Goal: Task Accomplishment & Management: Manage account settings

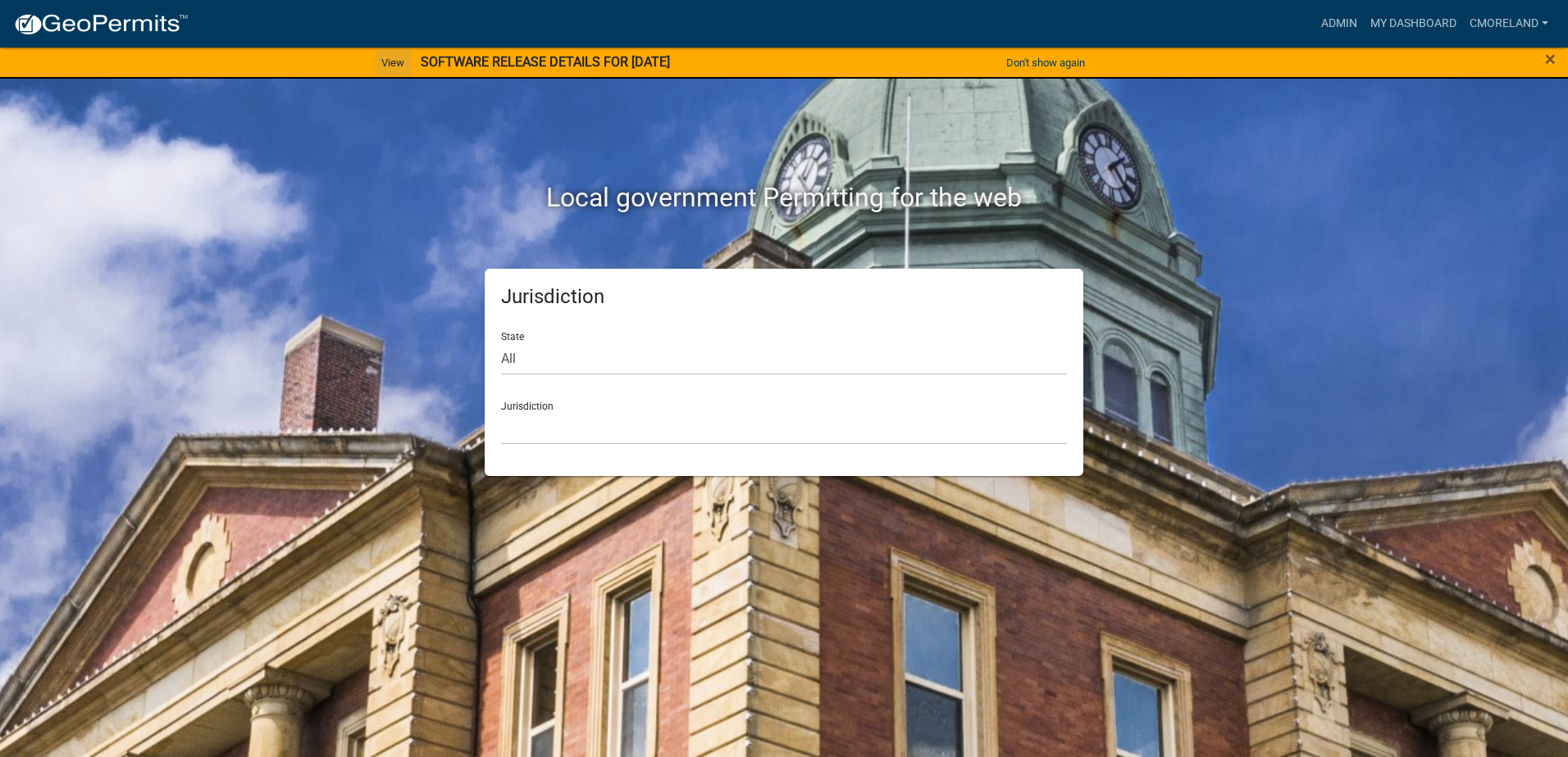
click at [384, 62] on link "View" at bounding box center [393, 62] width 36 height 27
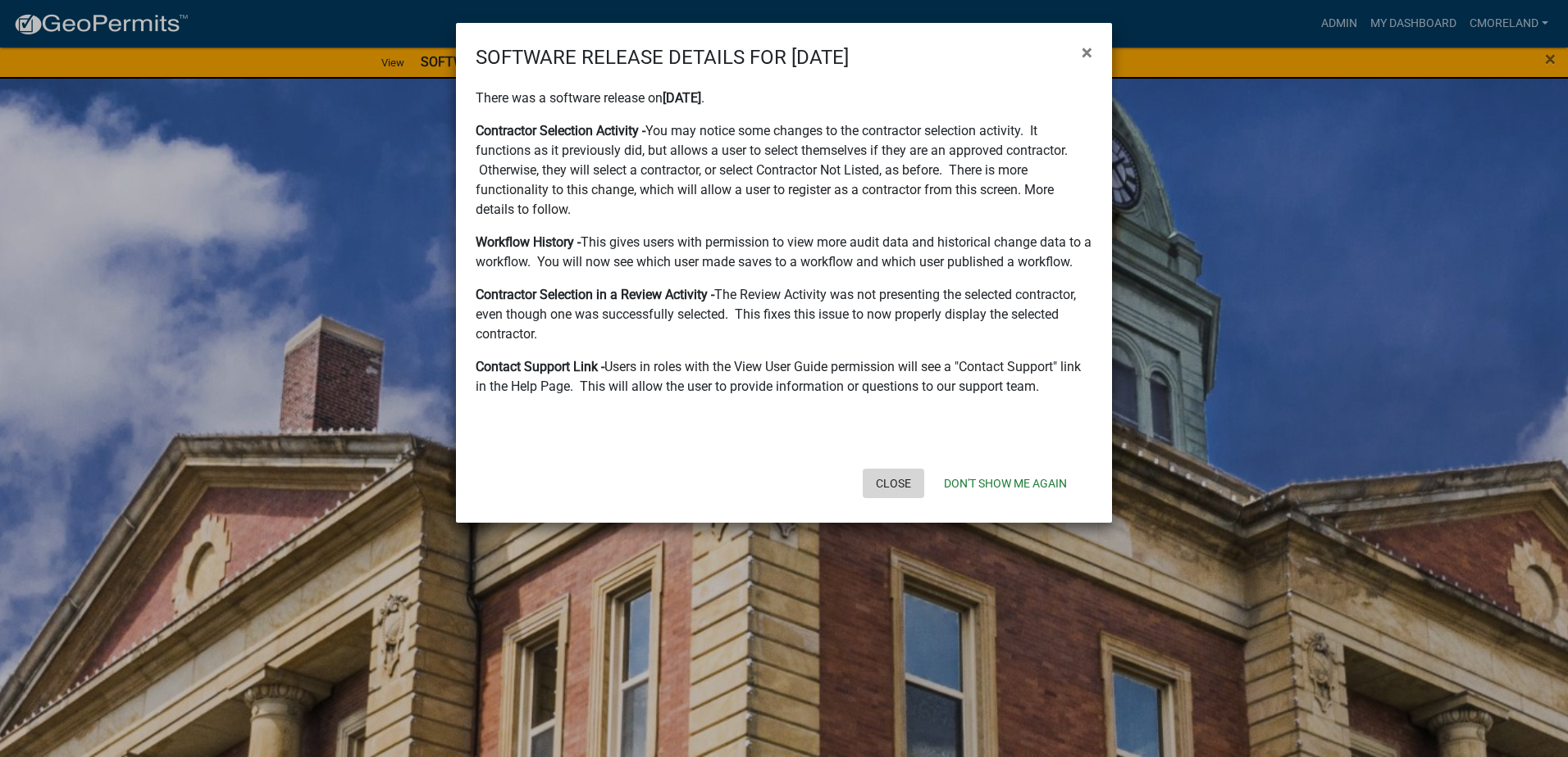
click at [897, 486] on button "Close" at bounding box center [894, 484] width 62 height 30
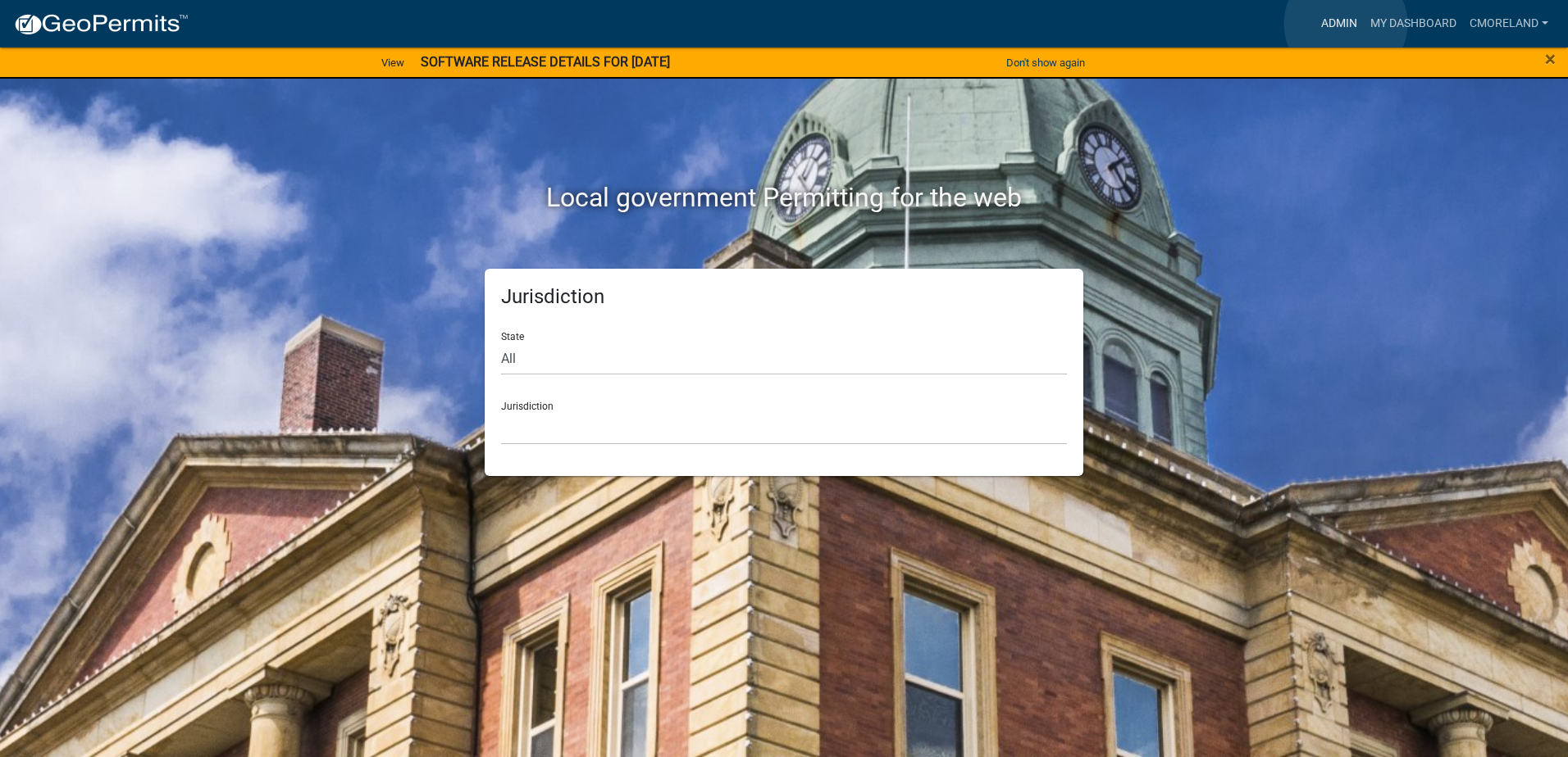
click at [1345, 23] on link "Admin" at bounding box center [1339, 23] width 49 height 31
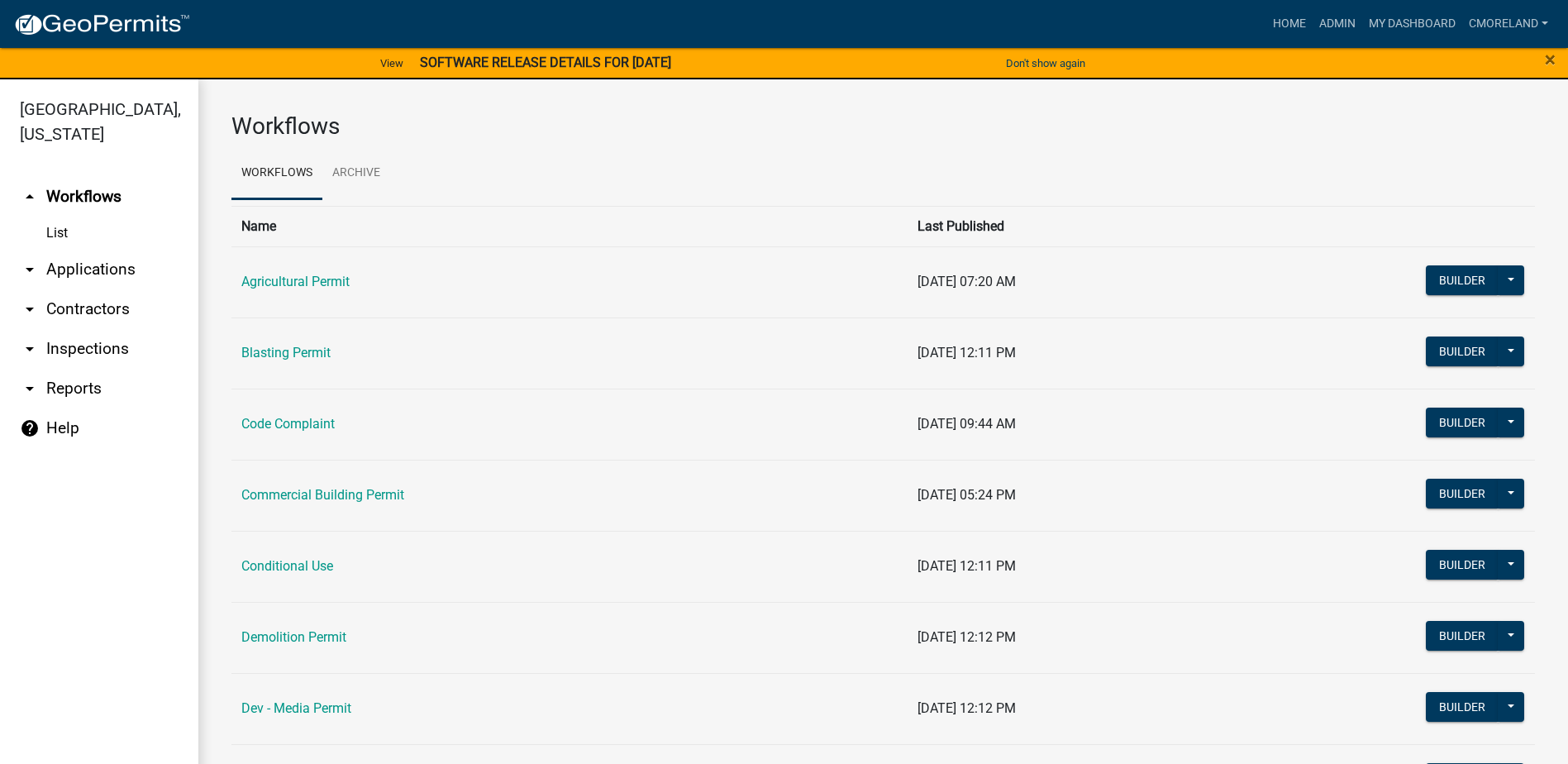
click at [108, 347] on link "arrow_drop_down Inspections" at bounding box center [99, 349] width 198 height 40
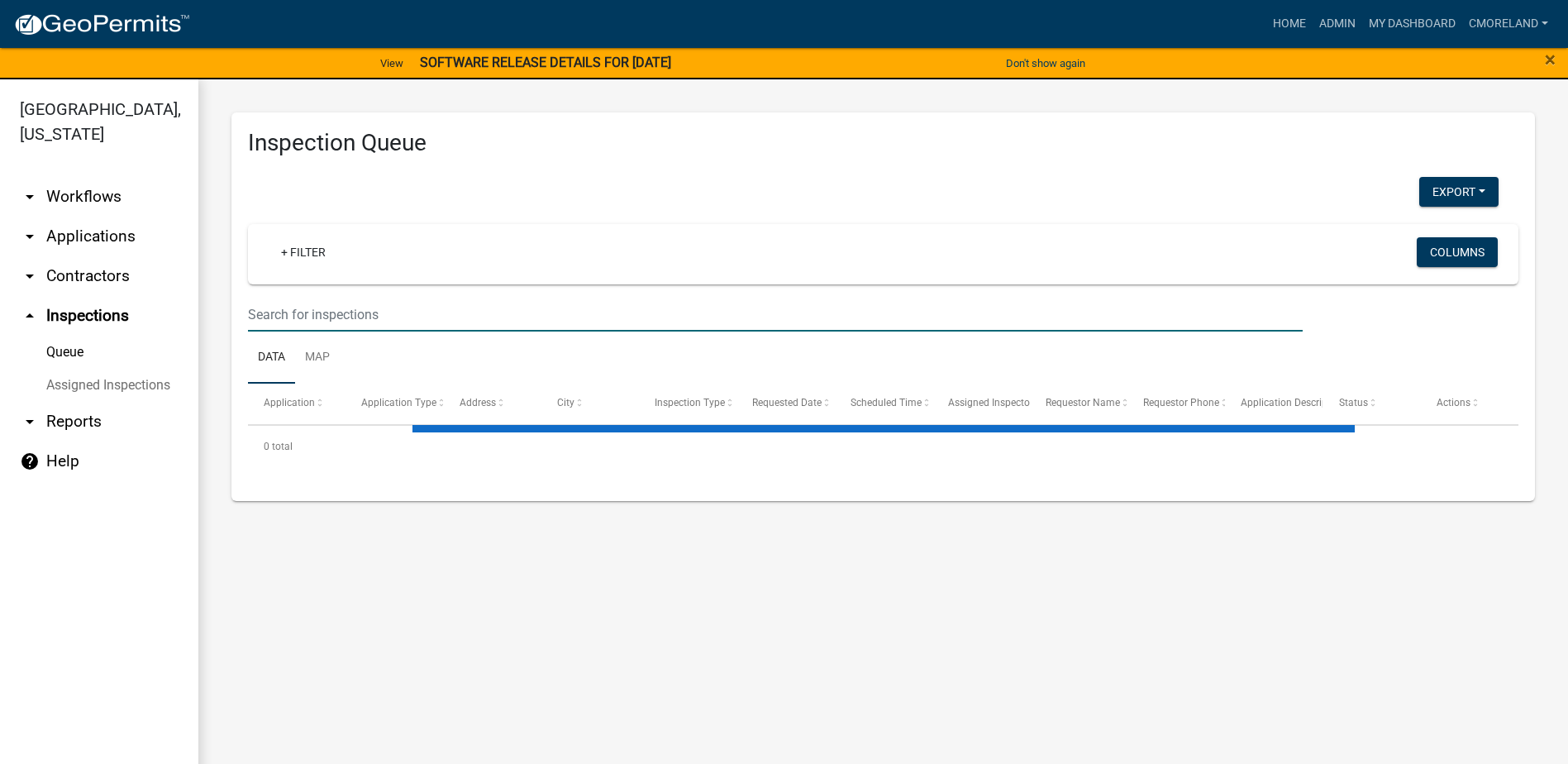
click at [371, 312] on input "text" at bounding box center [776, 314] width 1055 height 34
select select "2: 50"
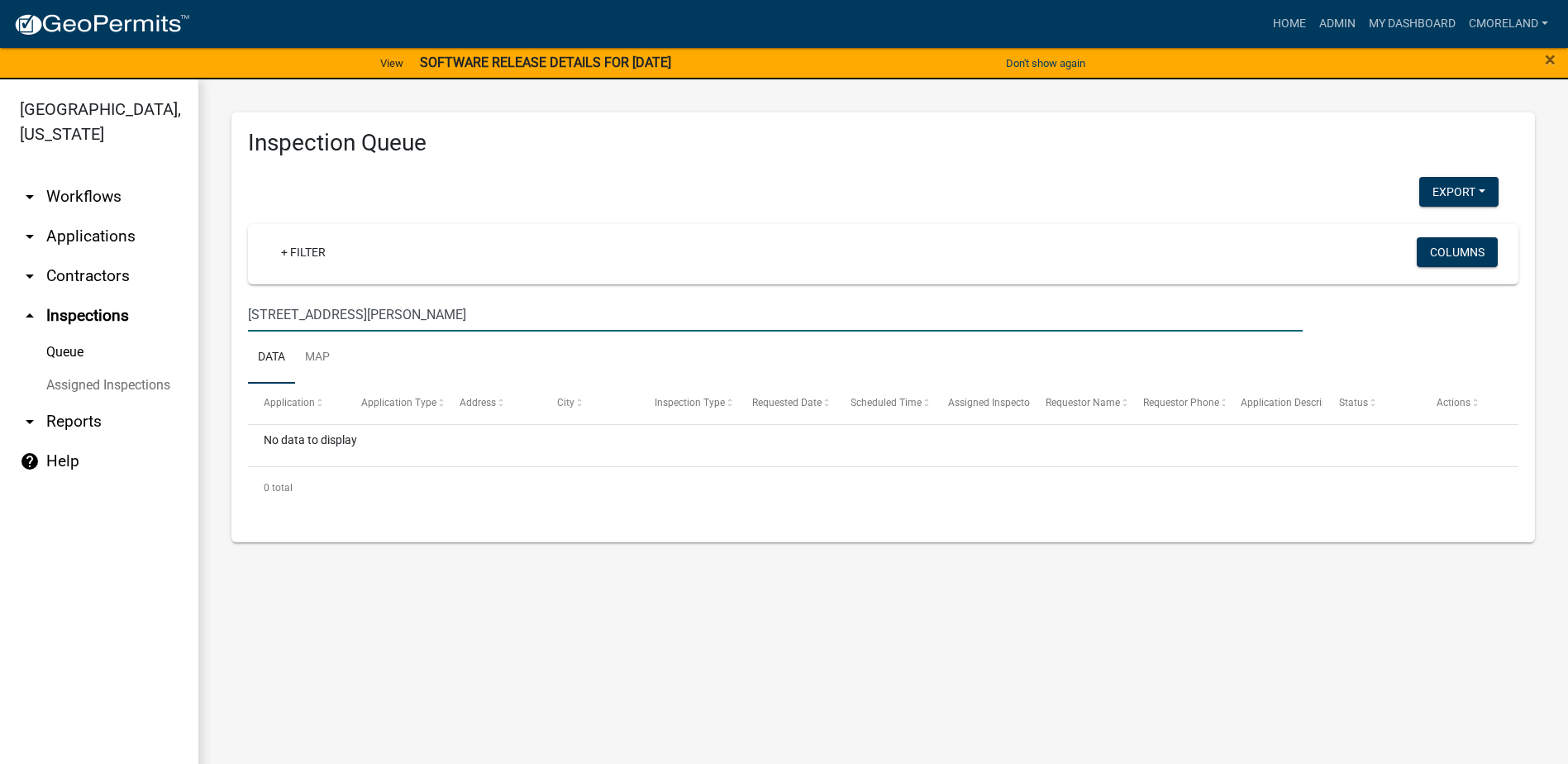
click at [314, 314] on input "113 ellman dr" at bounding box center [776, 314] width 1055 height 34
click at [269, 311] on input "113 elmwood dr" at bounding box center [776, 314] width 1055 height 34
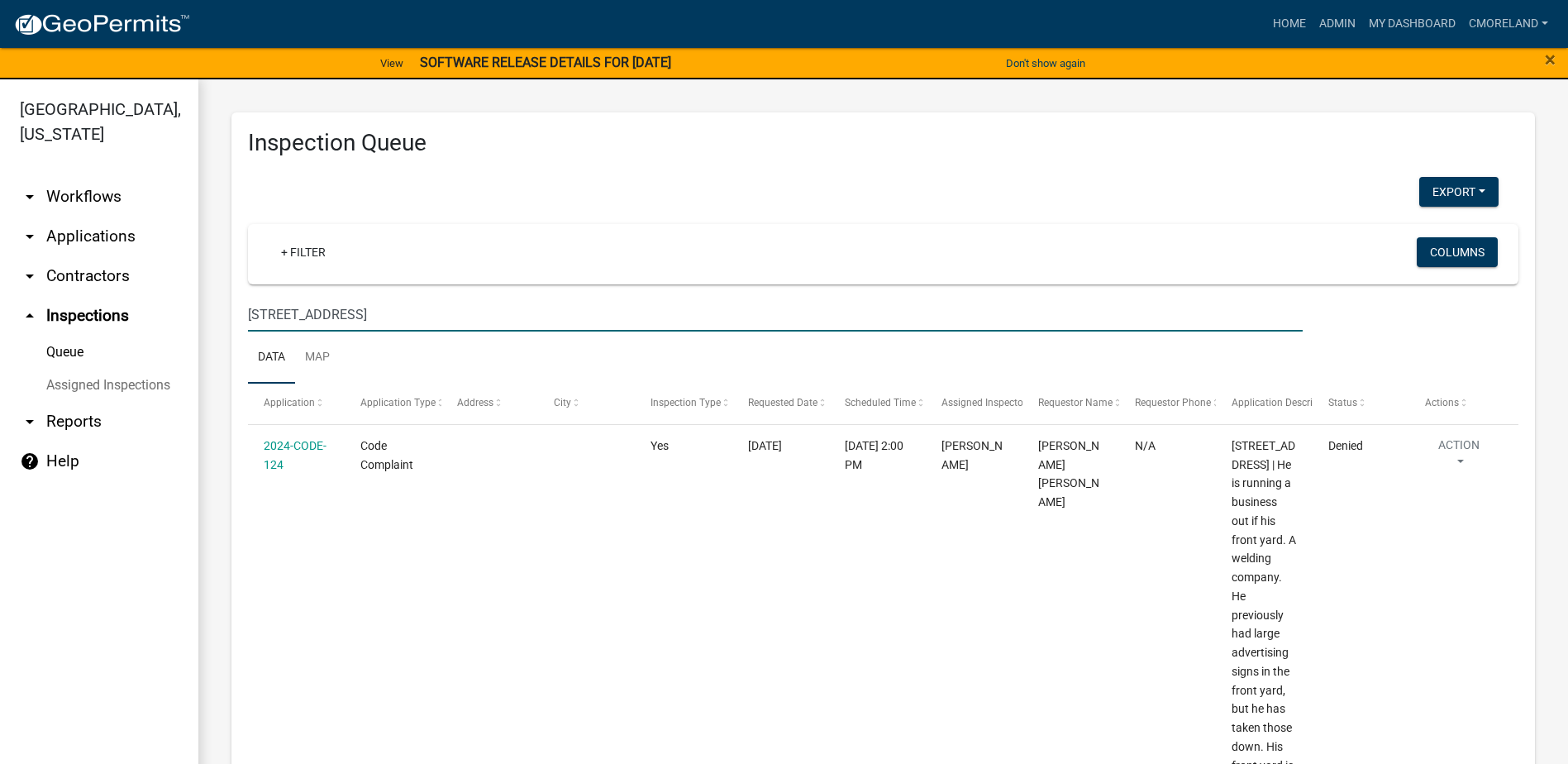
click at [370, 318] on input "115 elmwood dr" at bounding box center [776, 314] width 1055 height 34
type input "1"
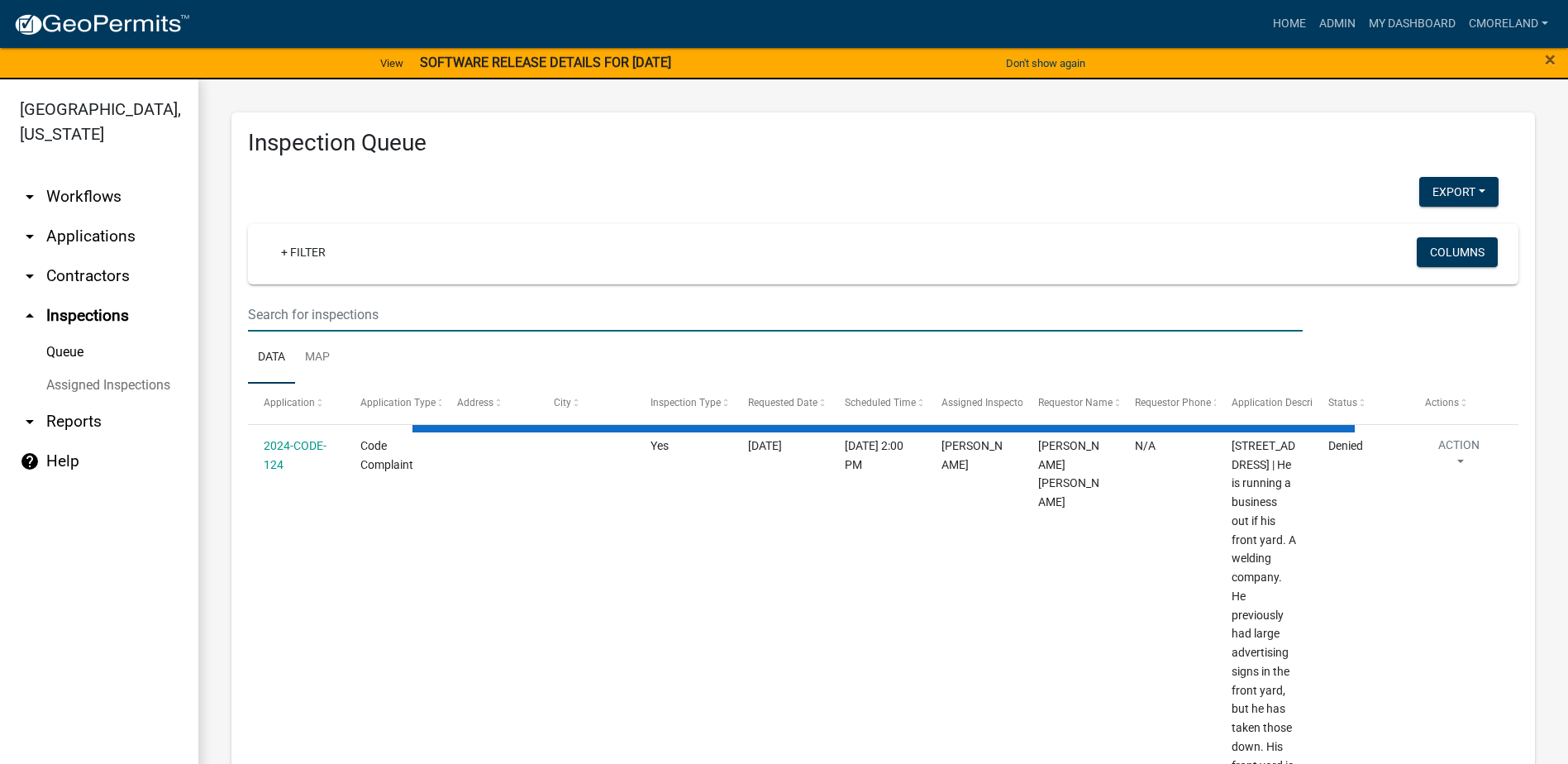
click at [84, 235] on link "arrow_drop_down Applications" at bounding box center [99, 236] width 198 height 40
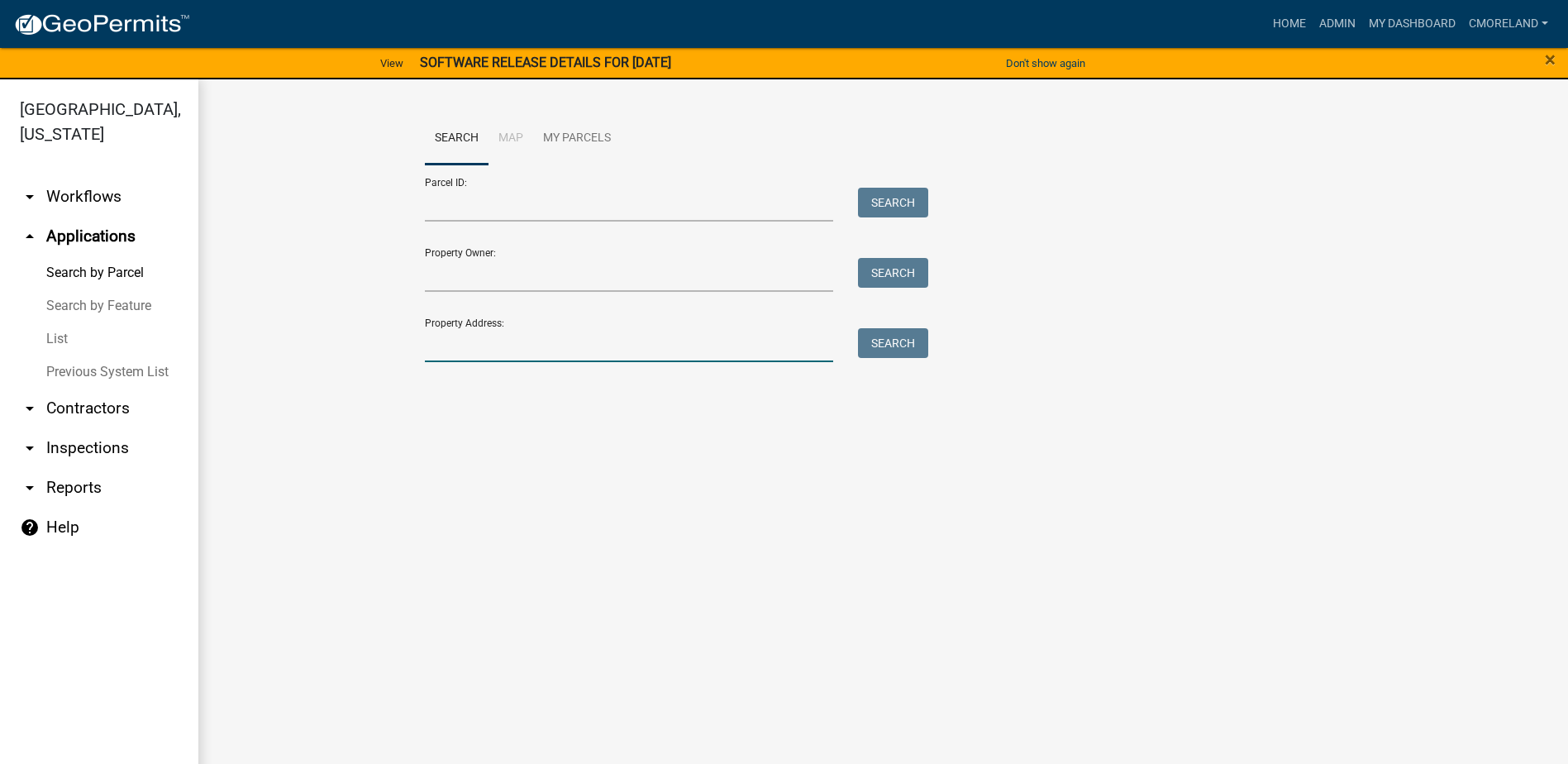
click at [491, 353] on input "Property Address:" at bounding box center [629, 345] width 409 height 34
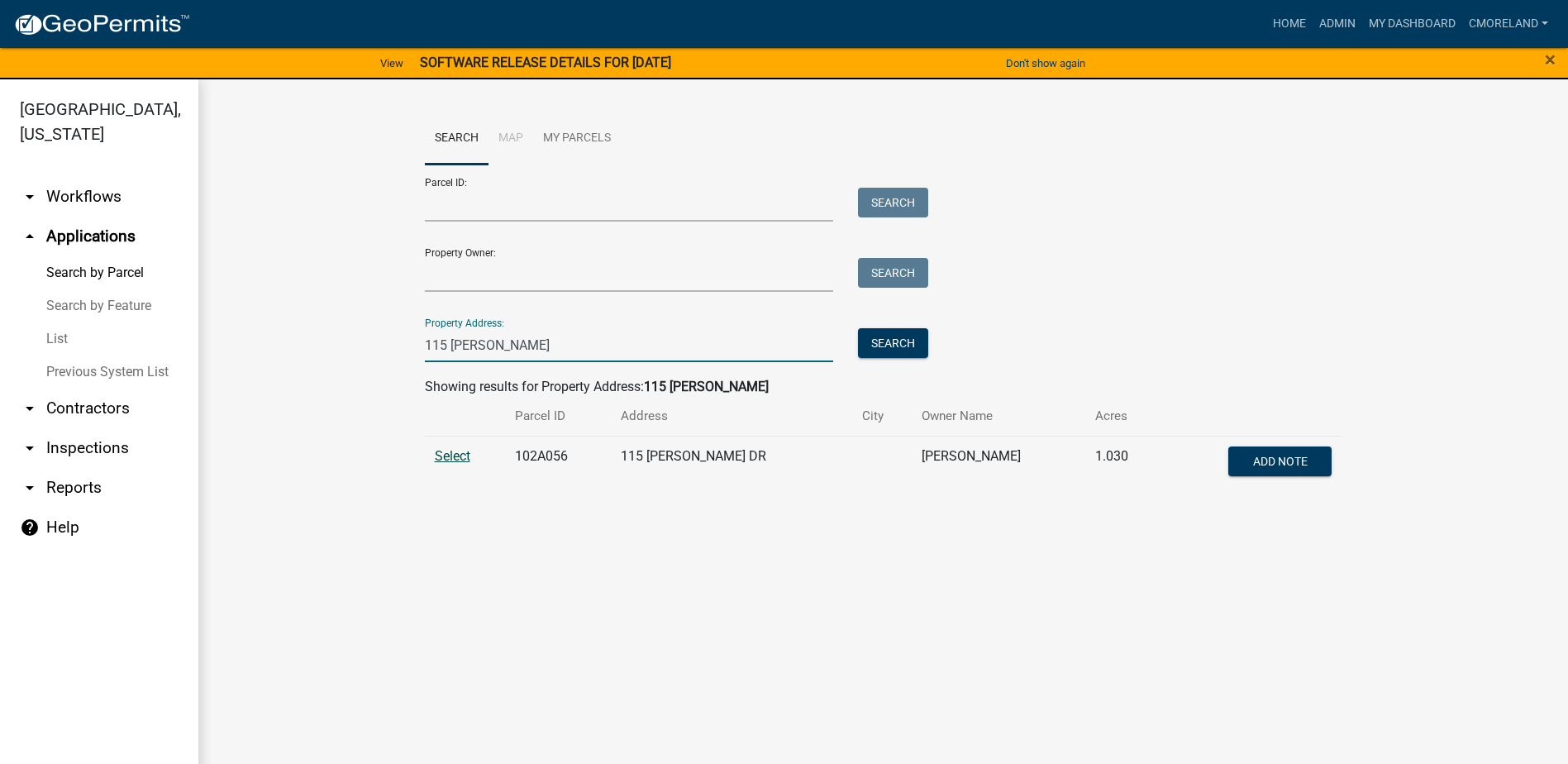
type input "115 ellman"
click at [448, 458] on span "Select" at bounding box center [452, 455] width 36 height 16
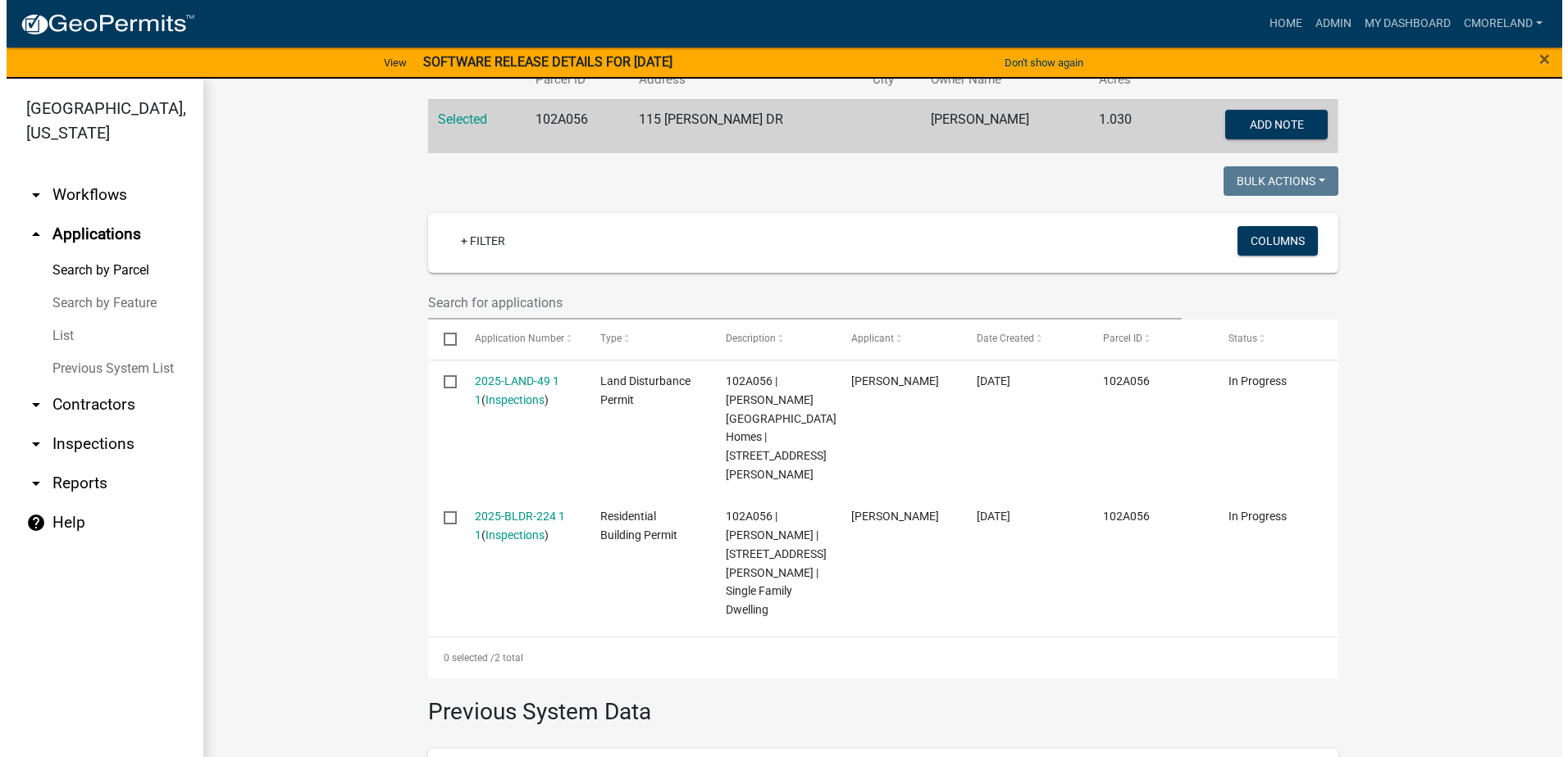
scroll to position [328, 0]
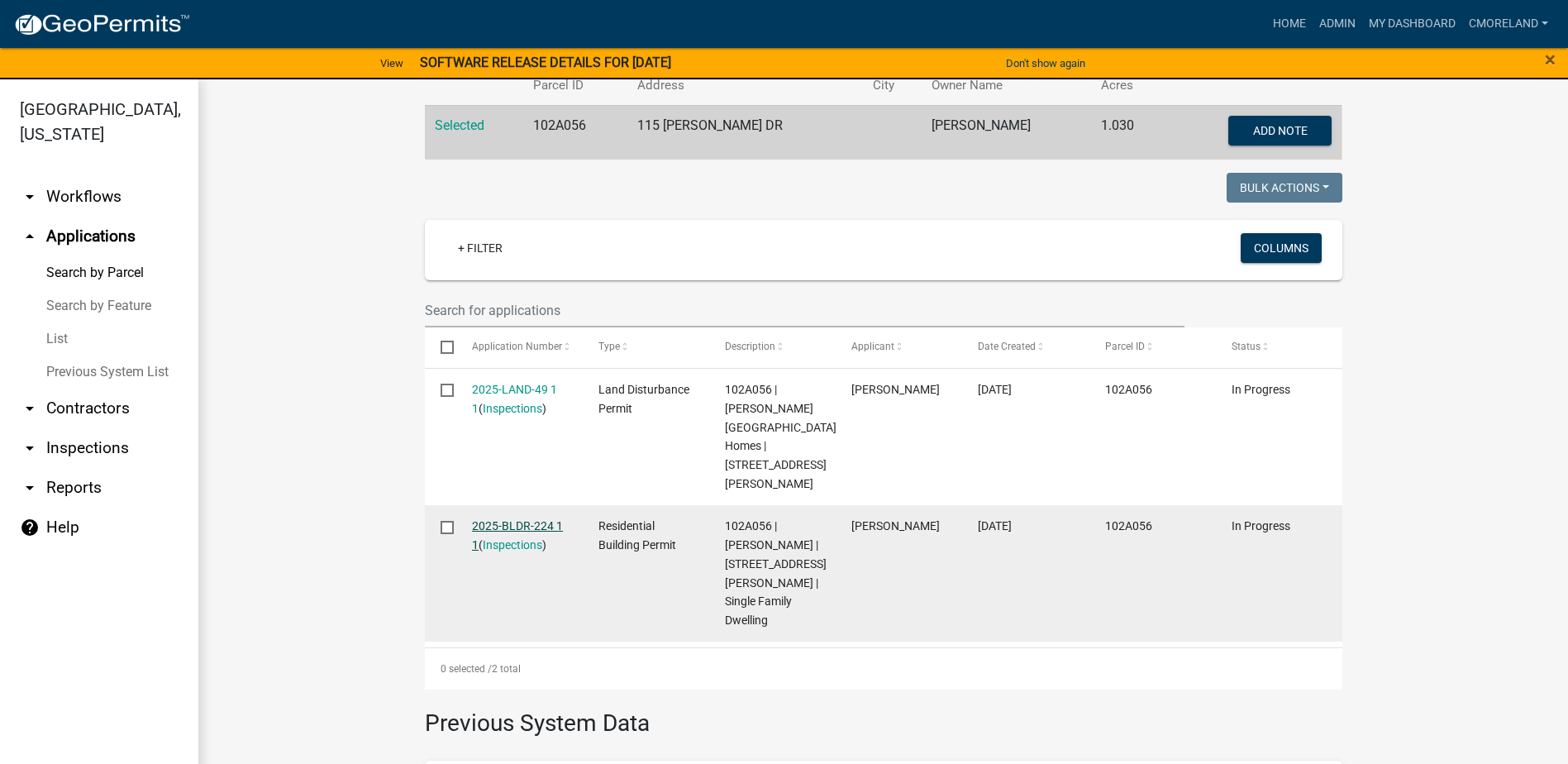
click at [507, 519] on link "2025-BLDR-224 1 1" at bounding box center [517, 535] width 91 height 32
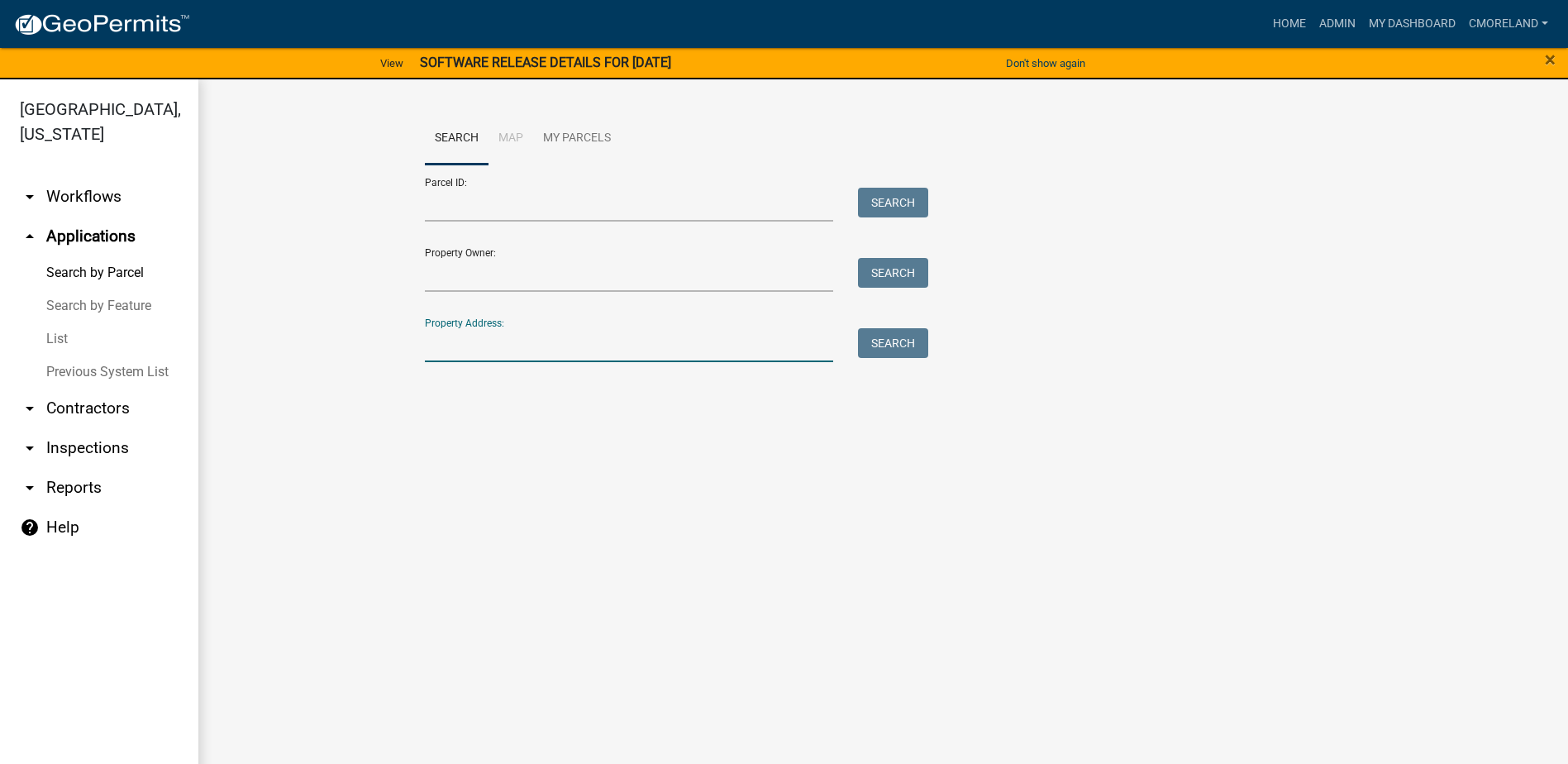
click at [457, 351] on input "Property Address:" at bounding box center [629, 345] width 409 height 34
click at [479, 335] on input "Property Address:" at bounding box center [629, 345] width 409 height 34
type input "115 ellman"
click at [888, 345] on button "Search" at bounding box center [893, 343] width 71 height 30
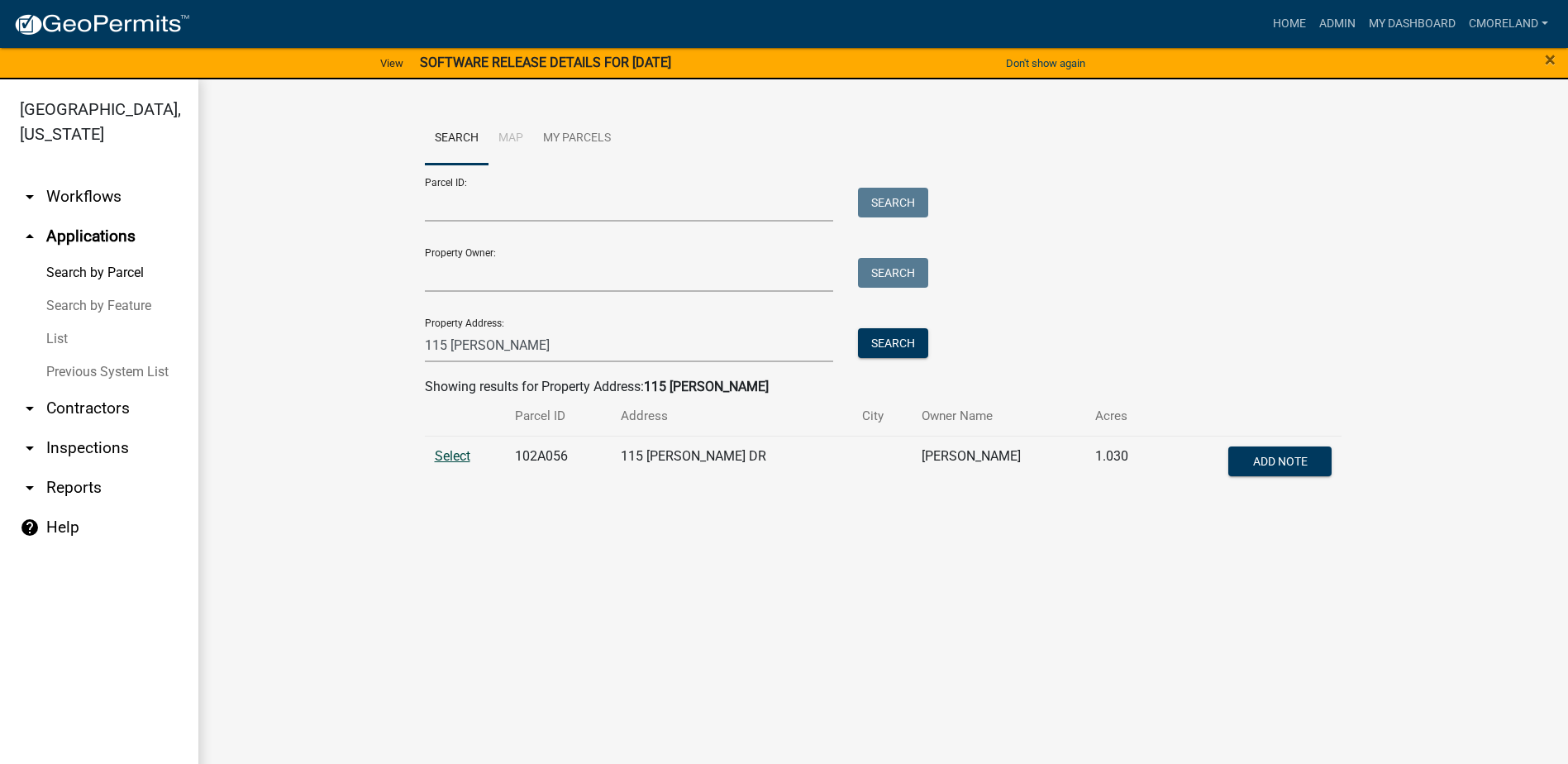
click at [446, 454] on span "Select" at bounding box center [452, 455] width 36 height 16
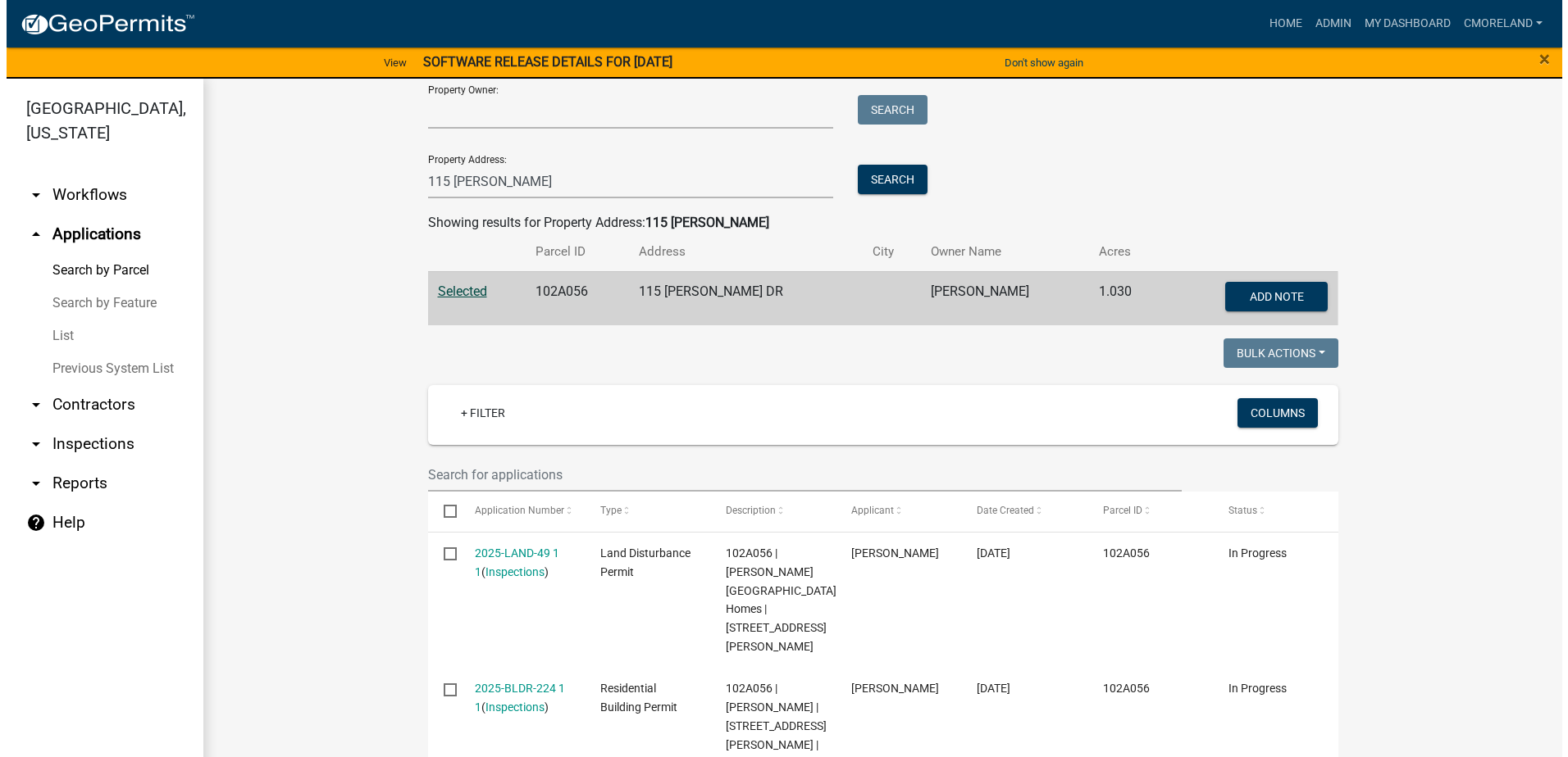
scroll to position [246, 0]
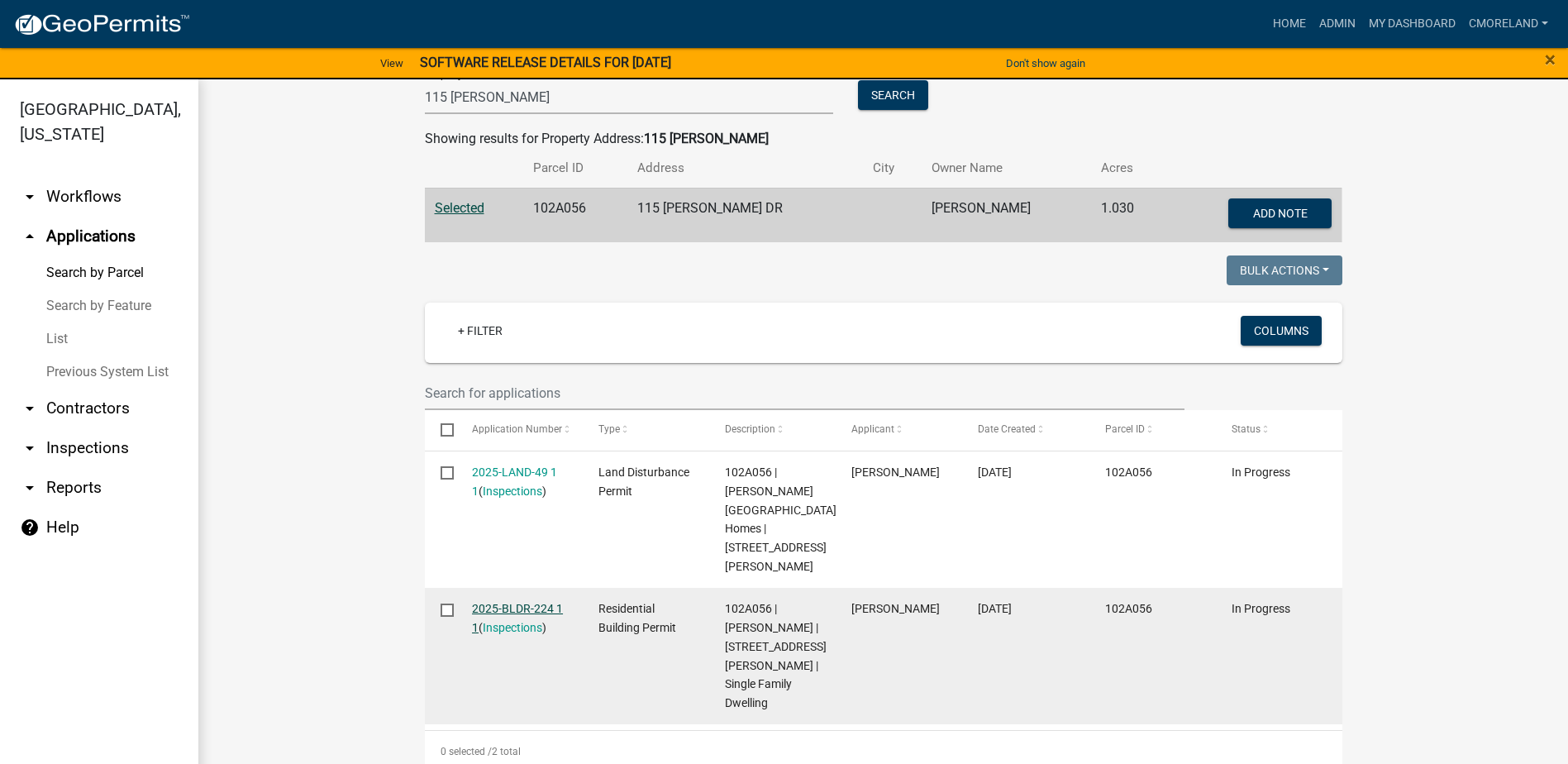
click at [514, 602] on link "2025-BLDR-224 1 1" at bounding box center [517, 618] width 91 height 32
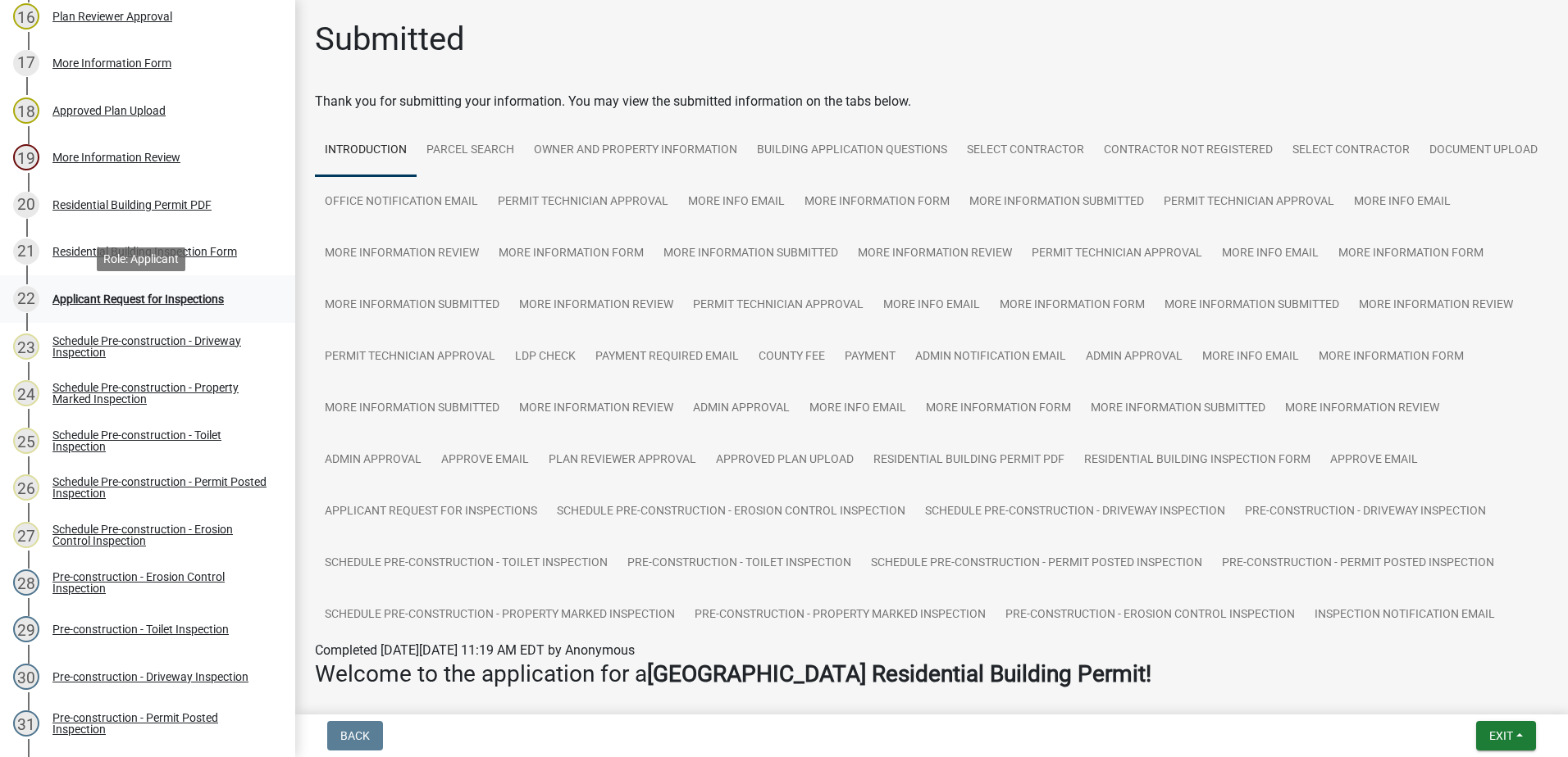
scroll to position [984, 0]
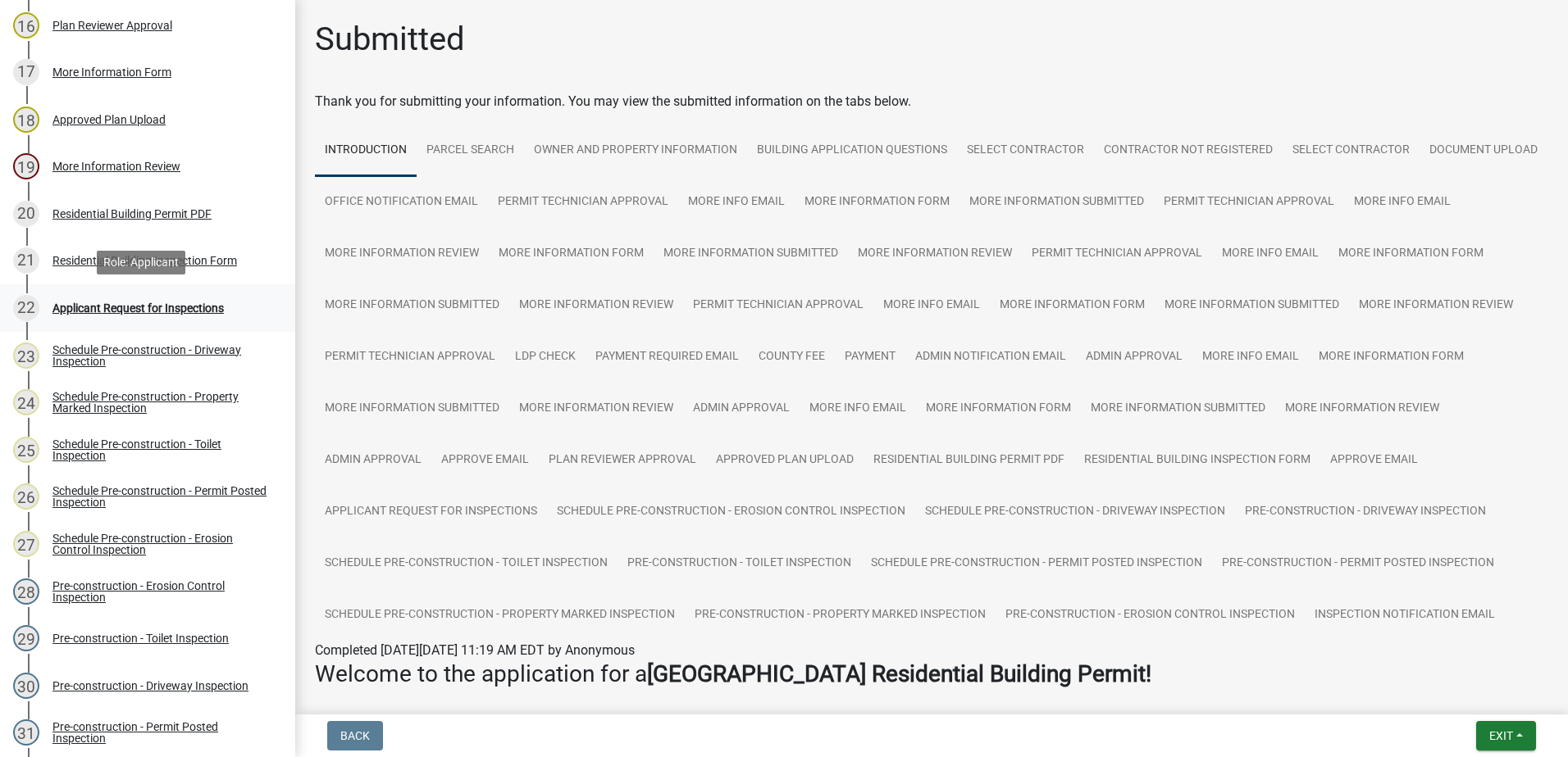
click at [155, 310] on div "Applicant Request for Inspections" at bounding box center [138, 308] width 172 height 11
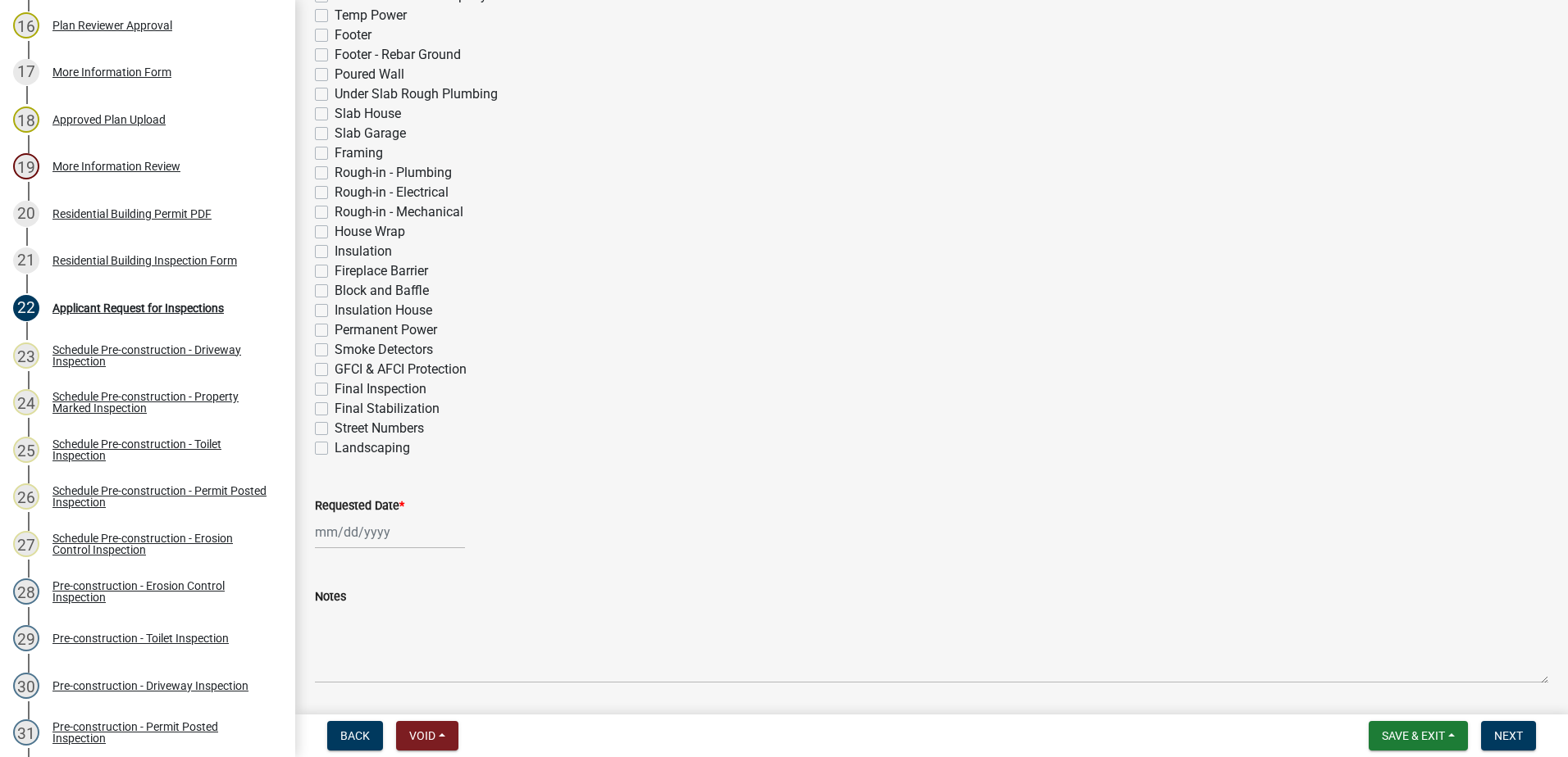
scroll to position [0, 0]
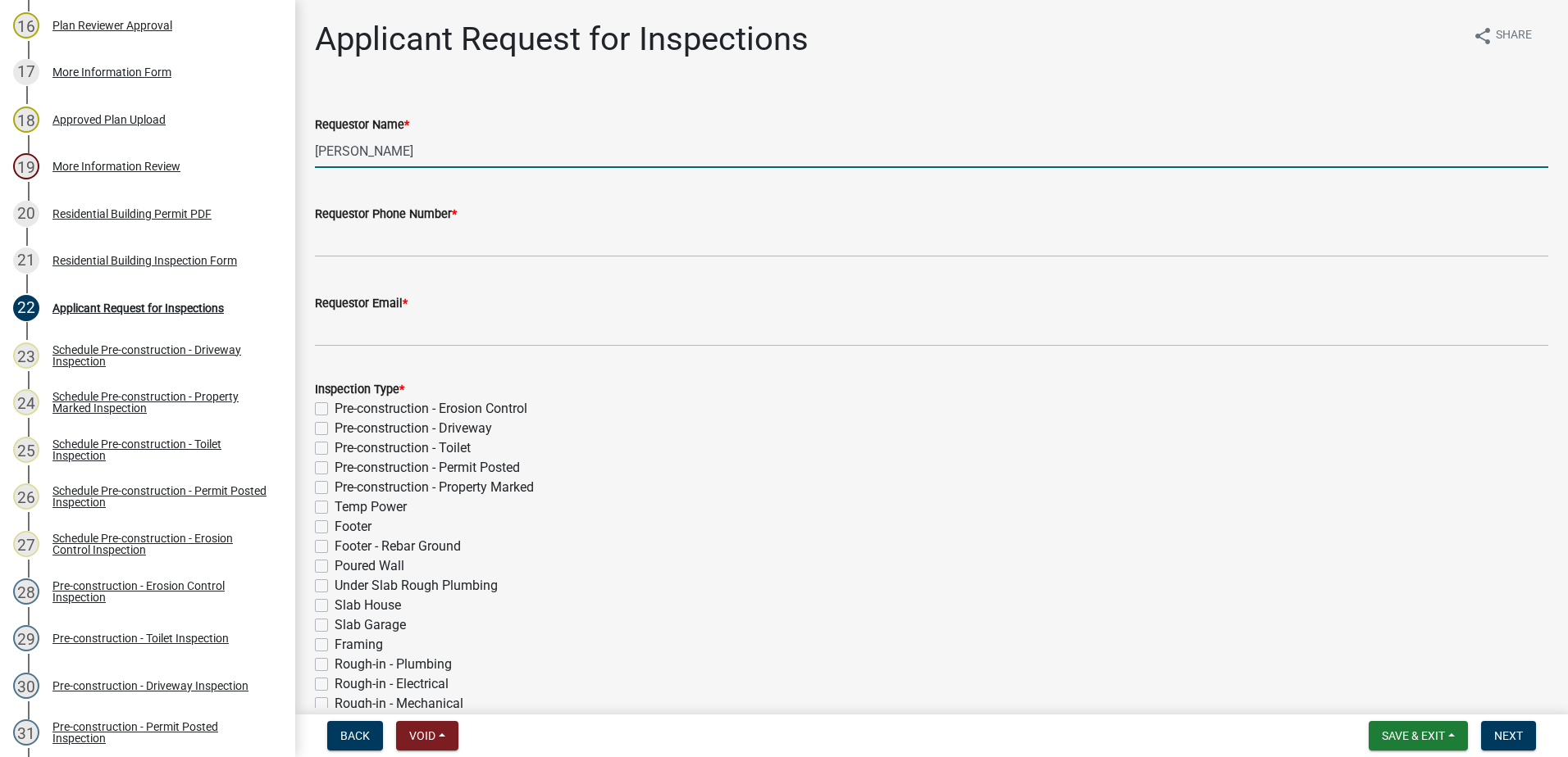
click at [433, 154] on input "[PERSON_NAME]" at bounding box center [932, 151] width 1233 height 34
type input "S"
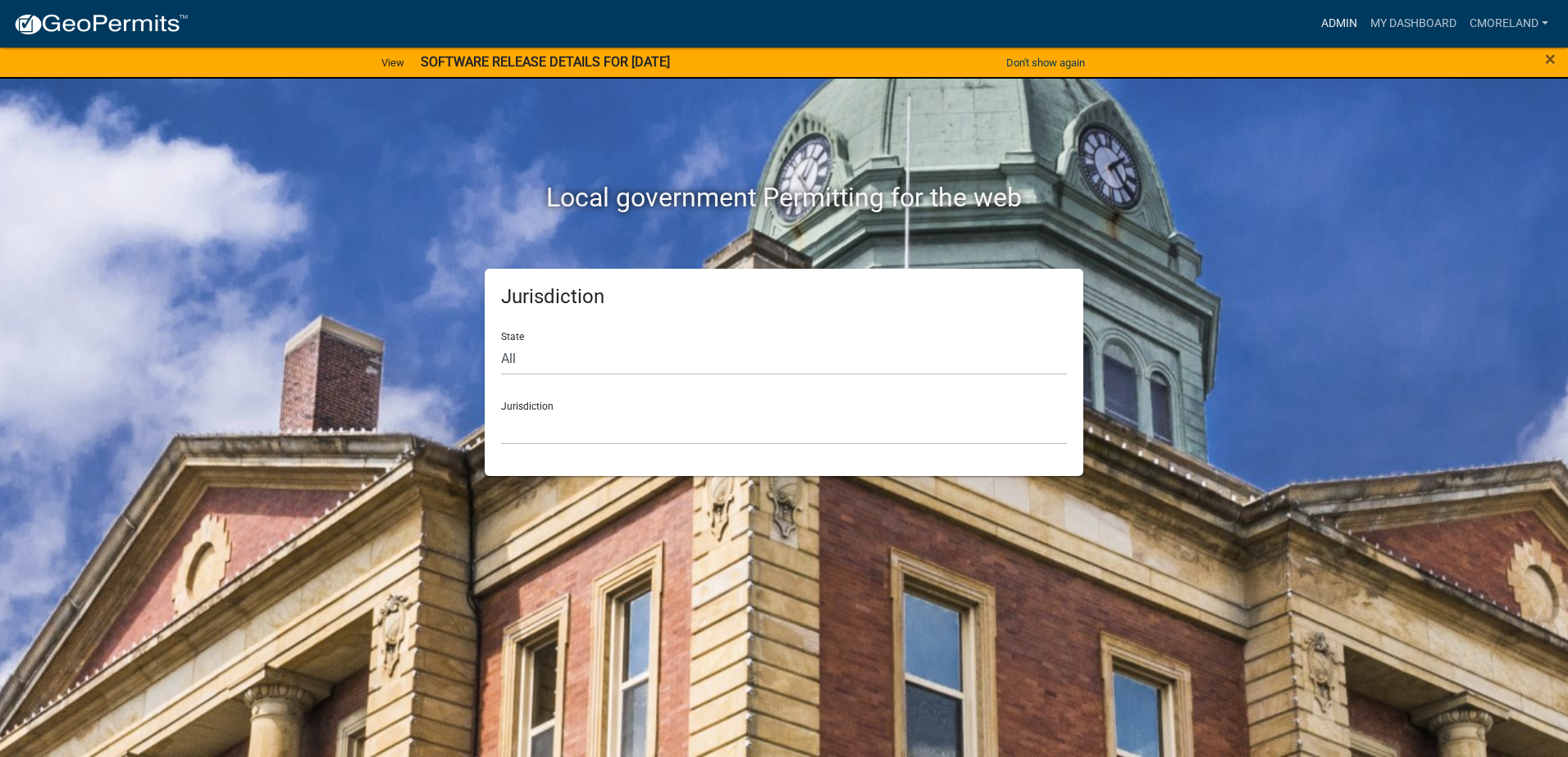
click at [1331, 18] on link "Admin" at bounding box center [1339, 23] width 49 height 31
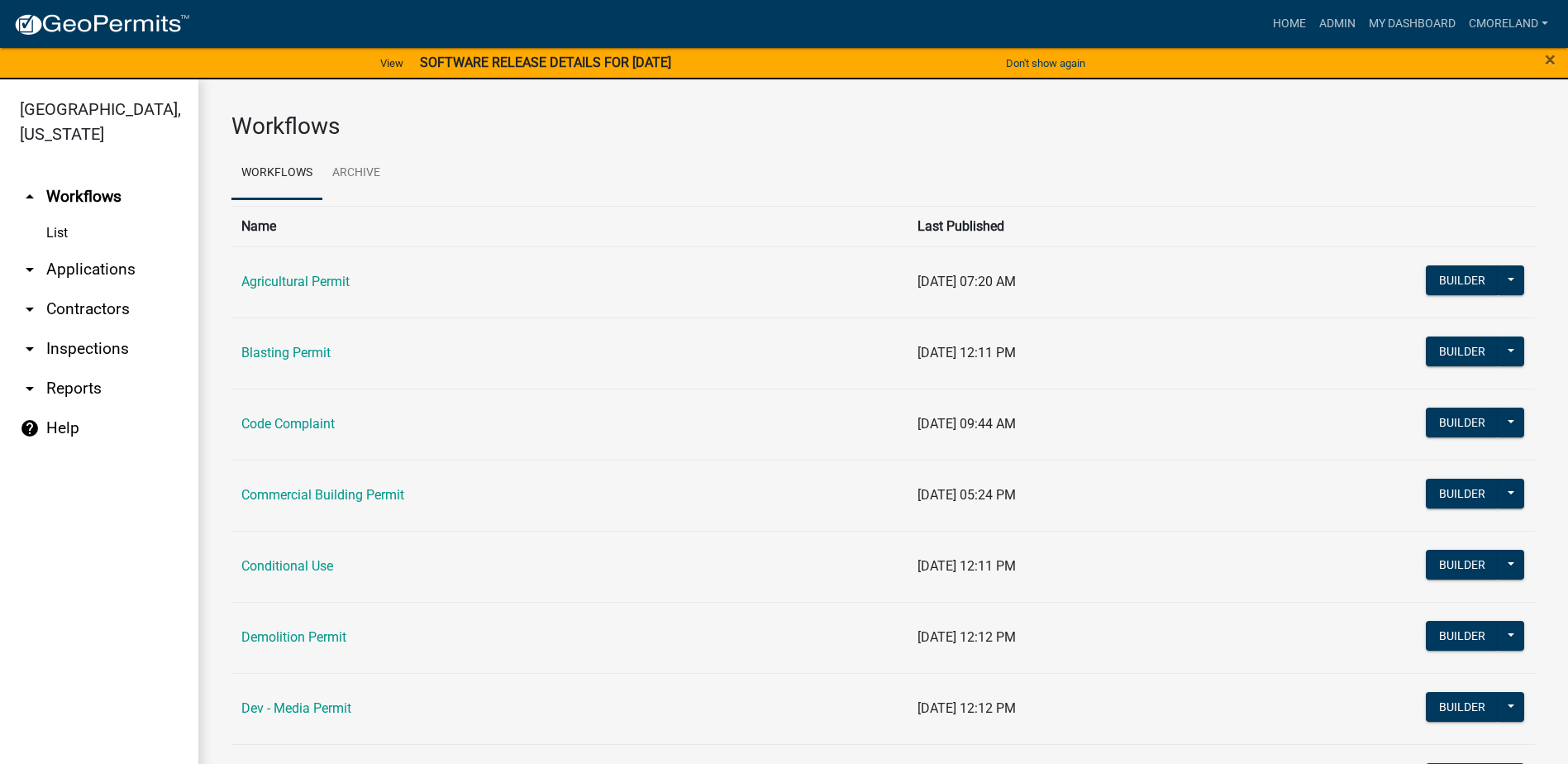
click at [87, 357] on link "arrow_drop_down Inspections" at bounding box center [99, 349] width 198 height 40
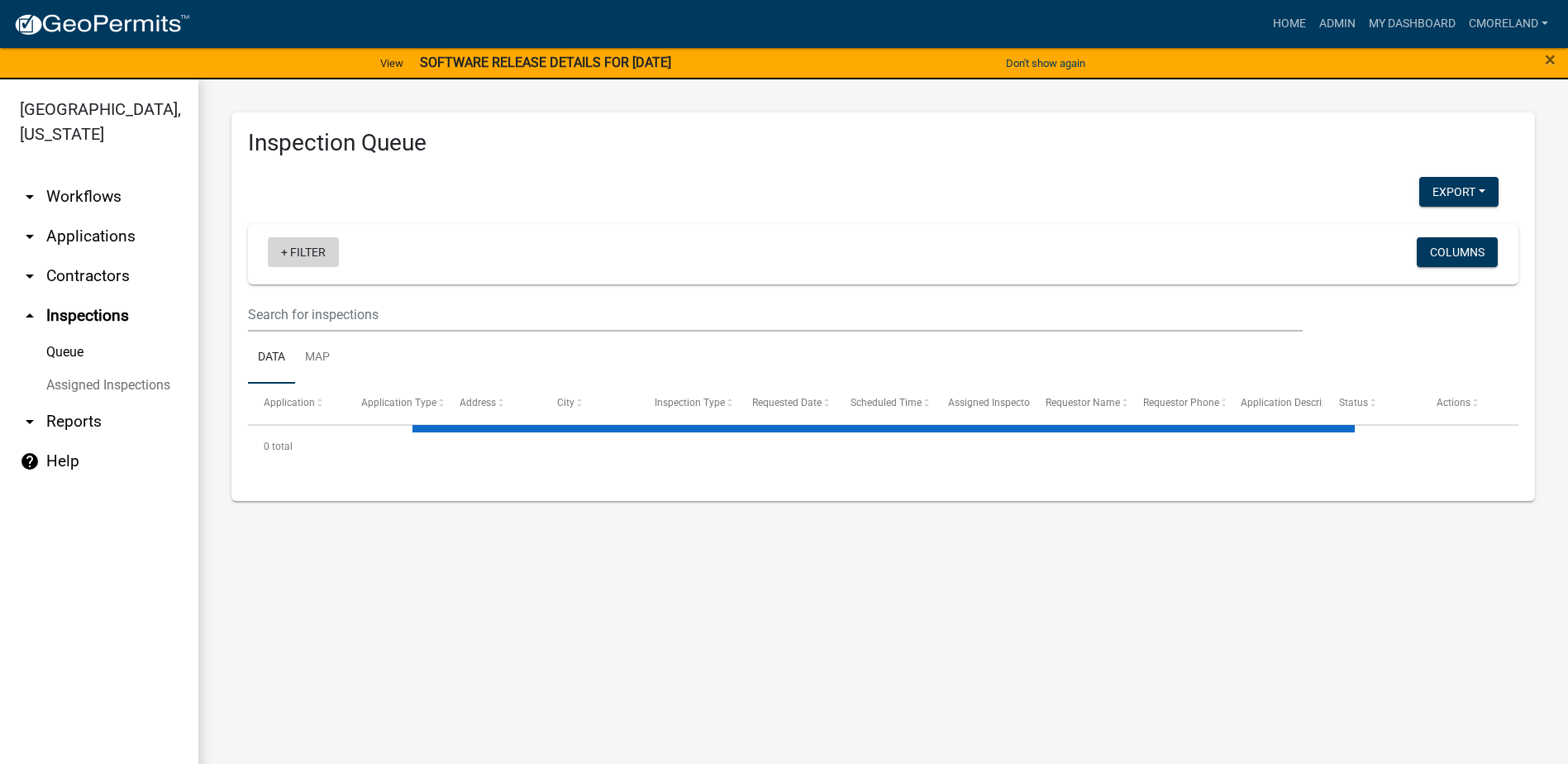
click at [309, 250] on link "+ Filter" at bounding box center [304, 252] width 71 height 30
select select "2: 50"
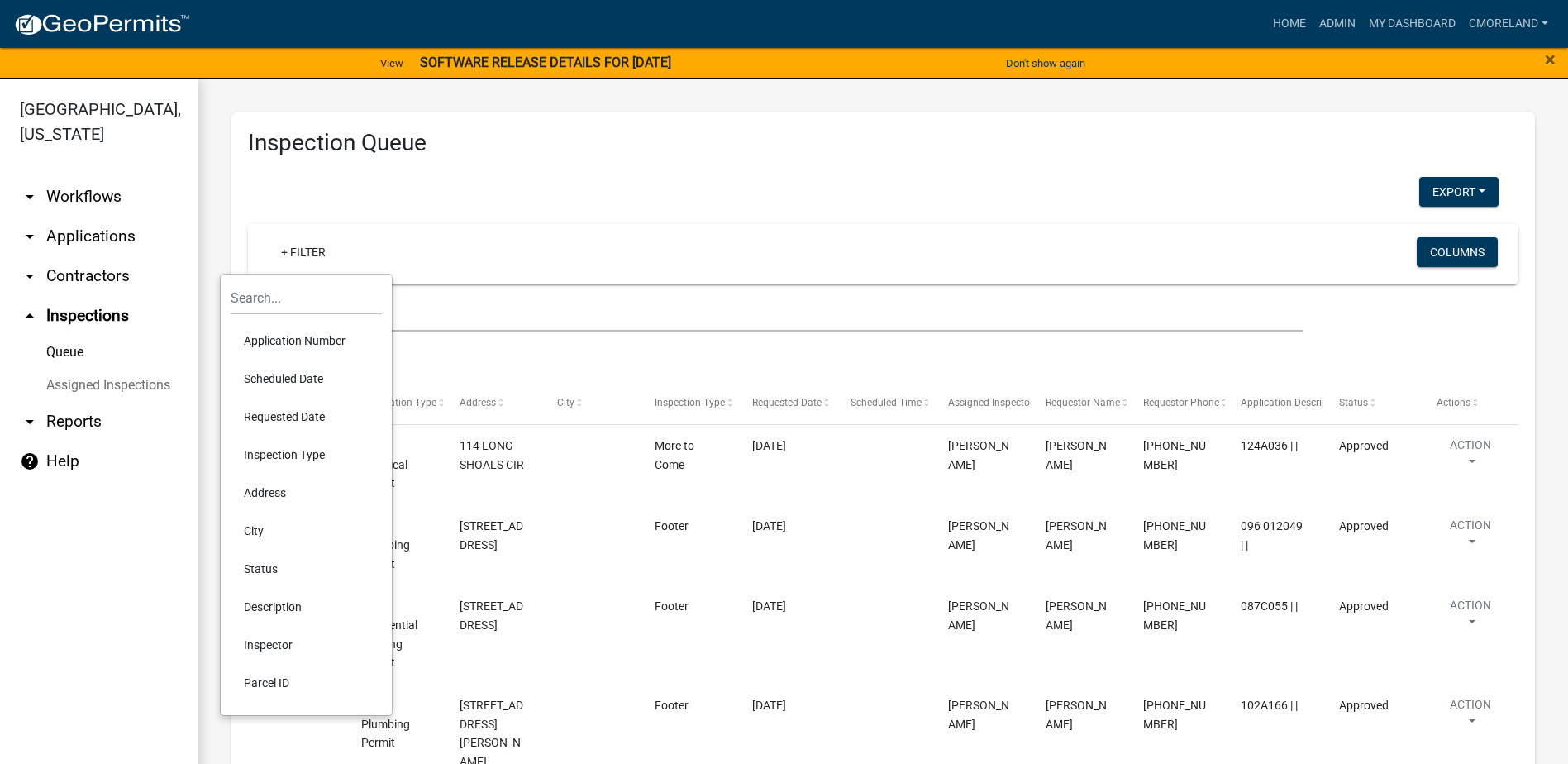
click at [281, 376] on li "Scheduled Date" at bounding box center [306, 378] width 151 height 38
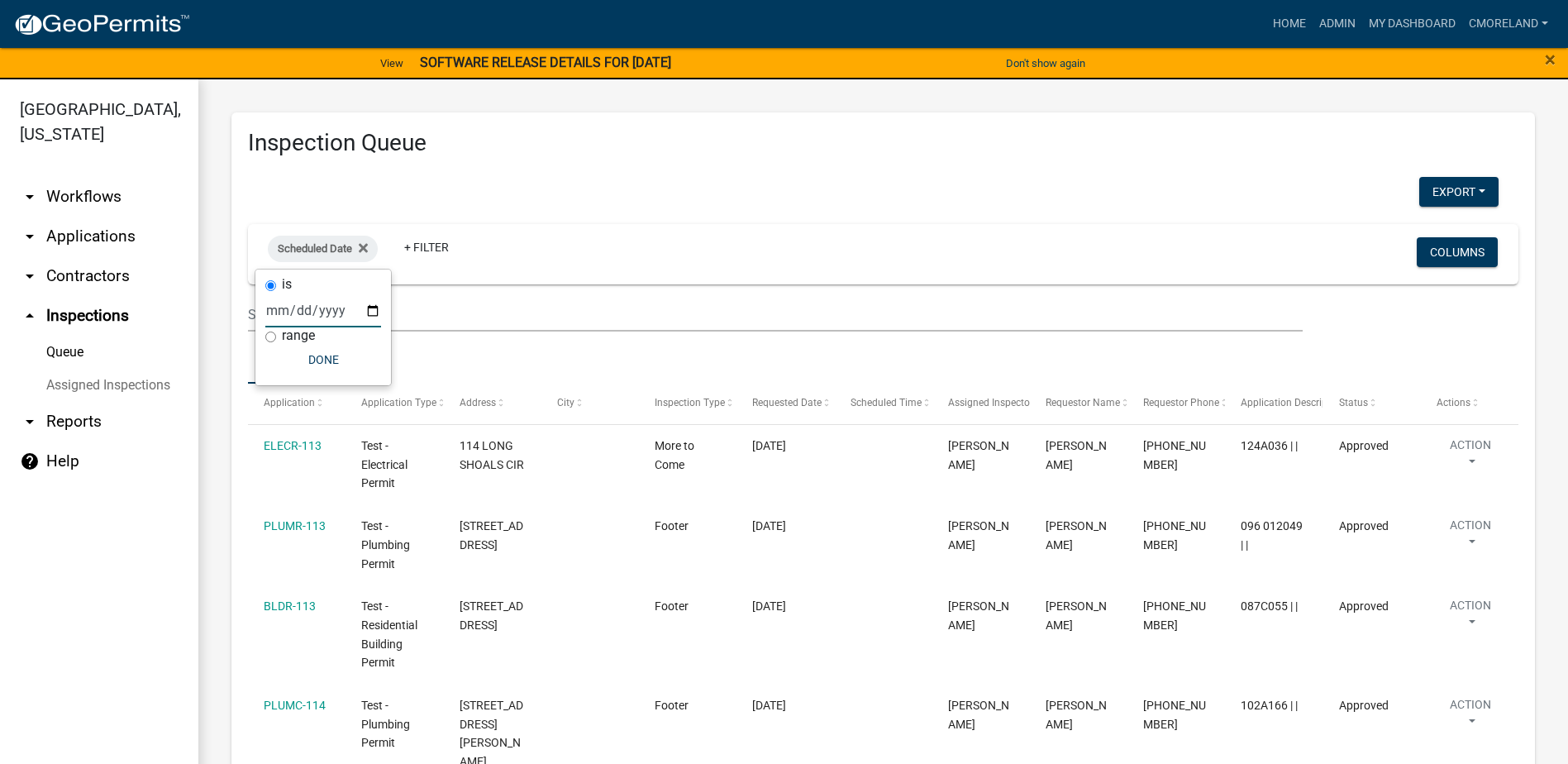
click at [374, 310] on input "date" at bounding box center [323, 310] width 116 height 34
type input "[DATE]"
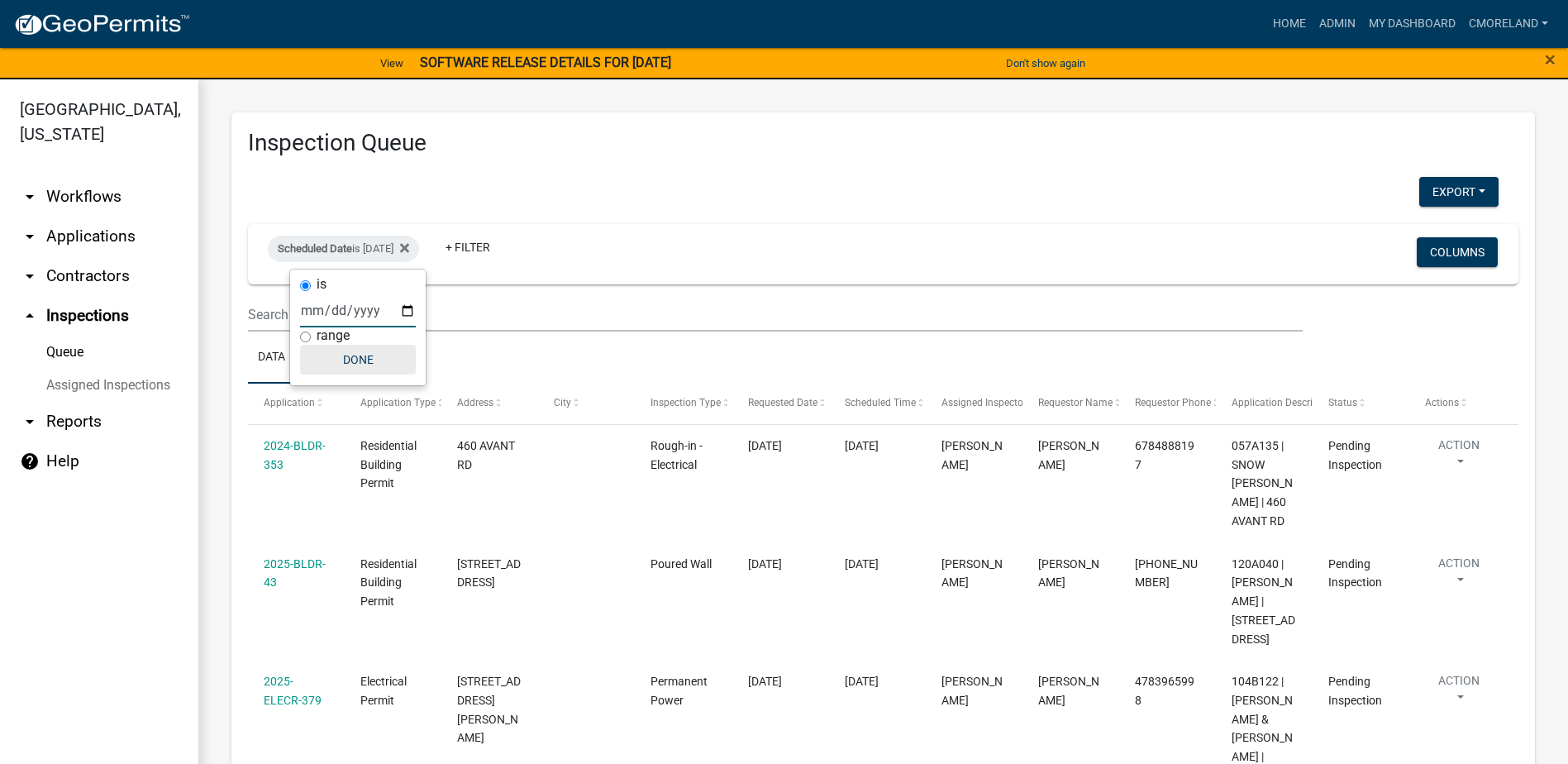
click at [356, 356] on button "Done" at bounding box center [357, 360] width 116 height 30
click at [497, 250] on link "+ Filter" at bounding box center [468, 247] width 71 height 30
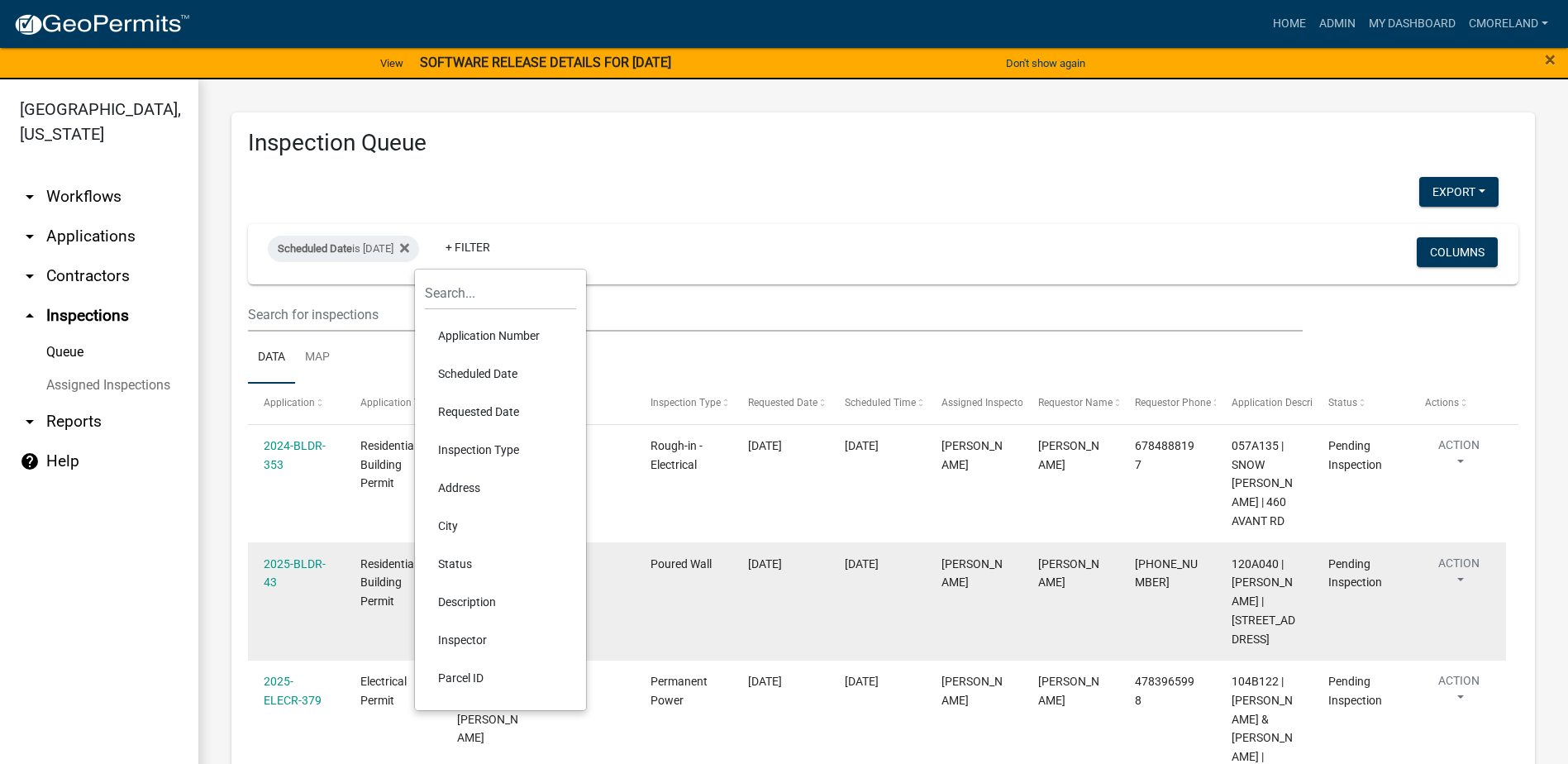
click at [471, 628] on li "Inspector" at bounding box center [500, 640] width 151 height 38
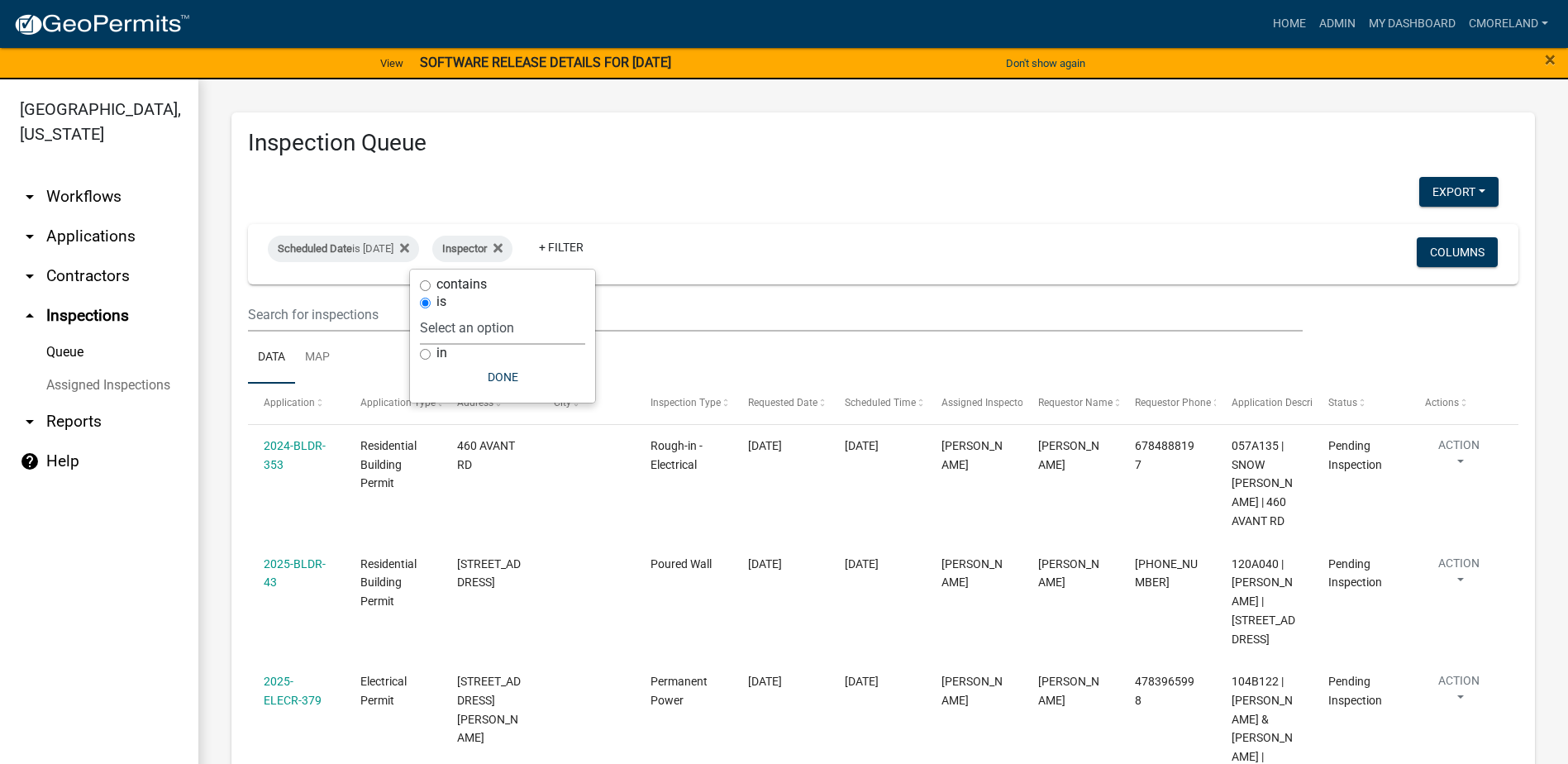
click at [561, 321] on select "Select an option None [PERSON_NAME] [PERSON_NAME] [PERSON_NAME] Quistan [PERSON…" at bounding box center [503, 327] width 166 height 34
select select "a0ea4169-8540-4a2c-b9f4-cf4c1ffdeb95"
click at [468, 310] on select "Select an option None [PERSON_NAME] [PERSON_NAME] [PERSON_NAME] Quistan [PERSON…" at bounding box center [503, 327] width 166 height 34
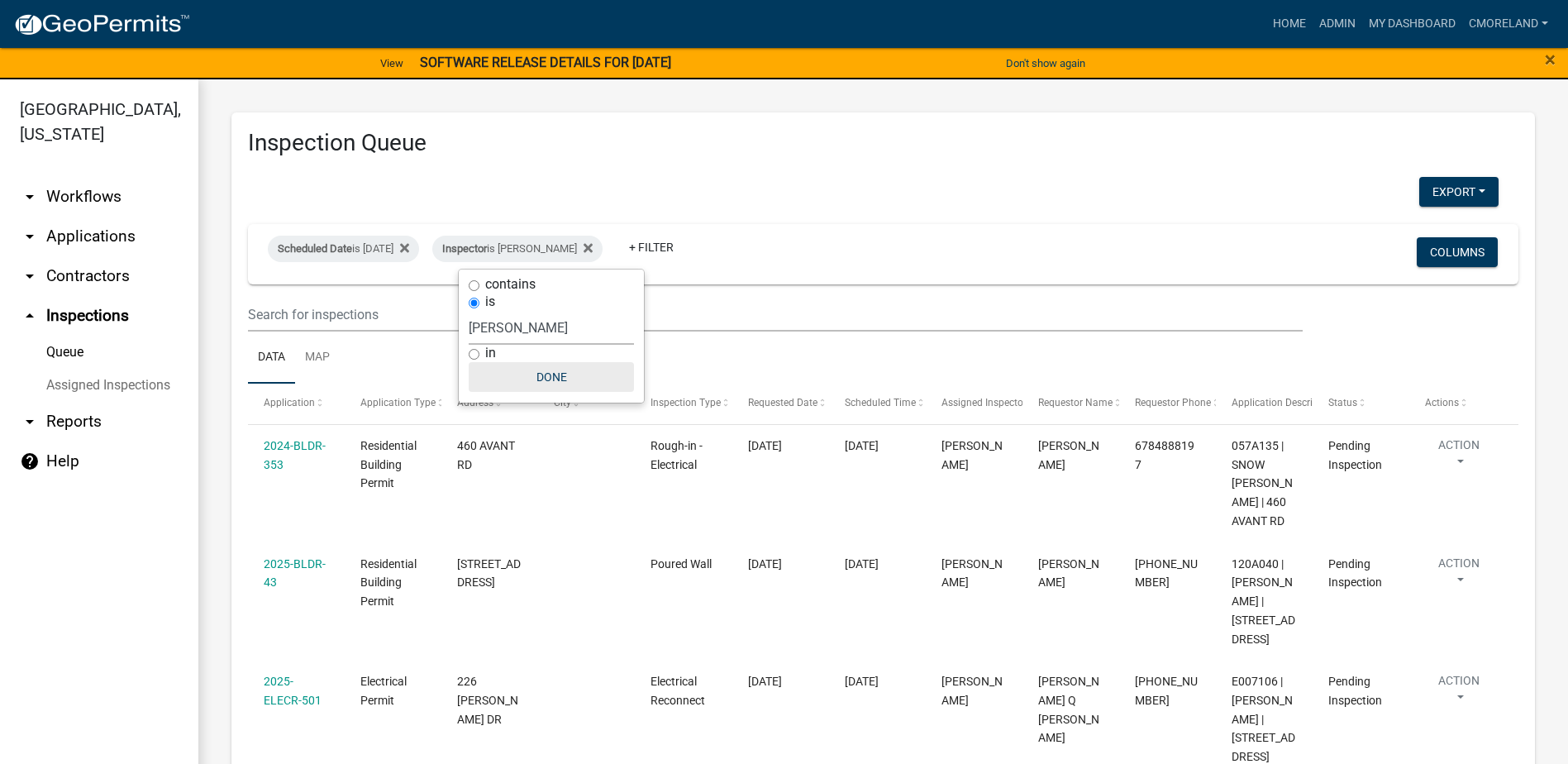
click at [557, 374] on button "Done" at bounding box center [551, 377] width 166 height 30
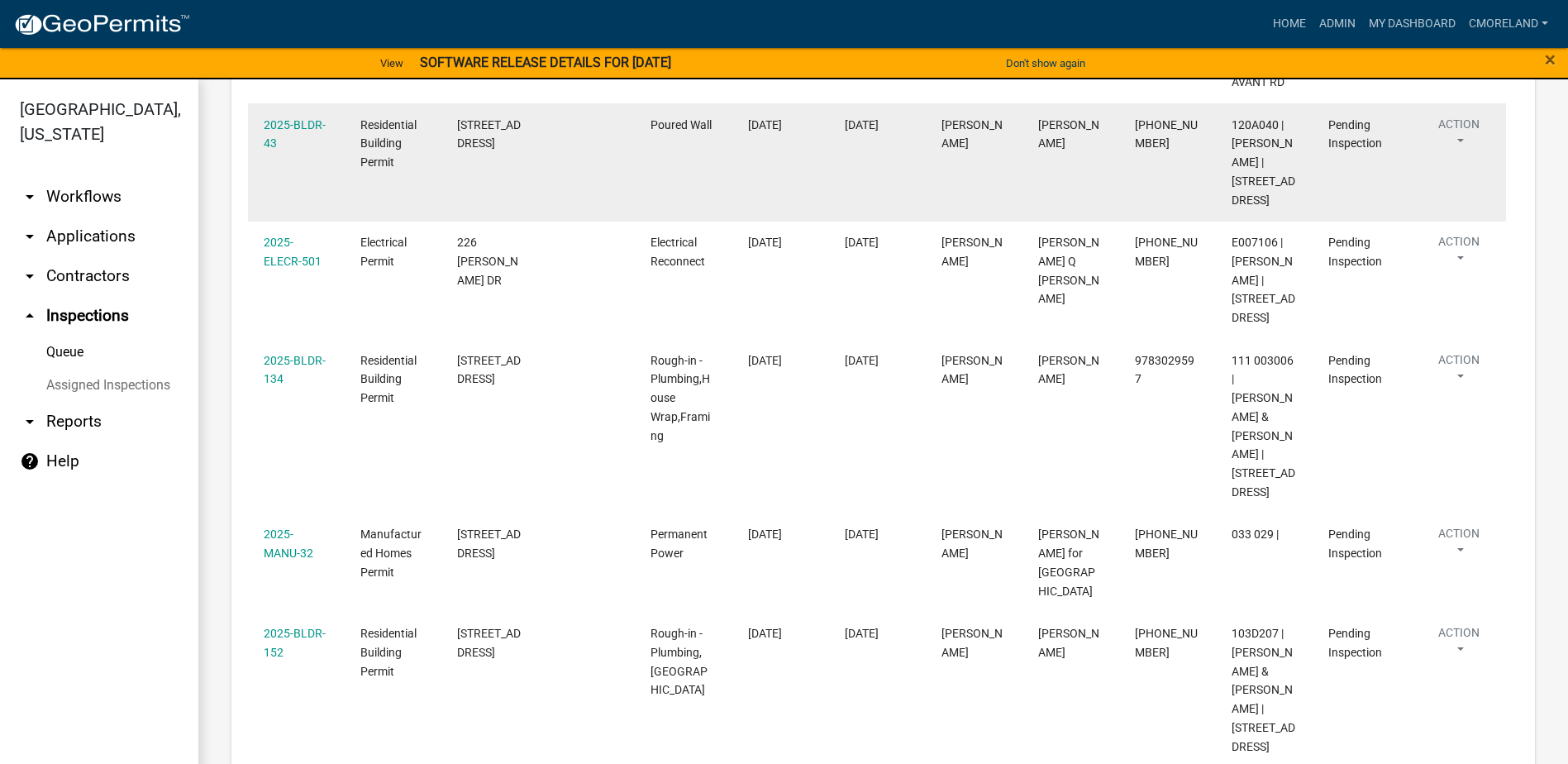
scroll to position [34, 0]
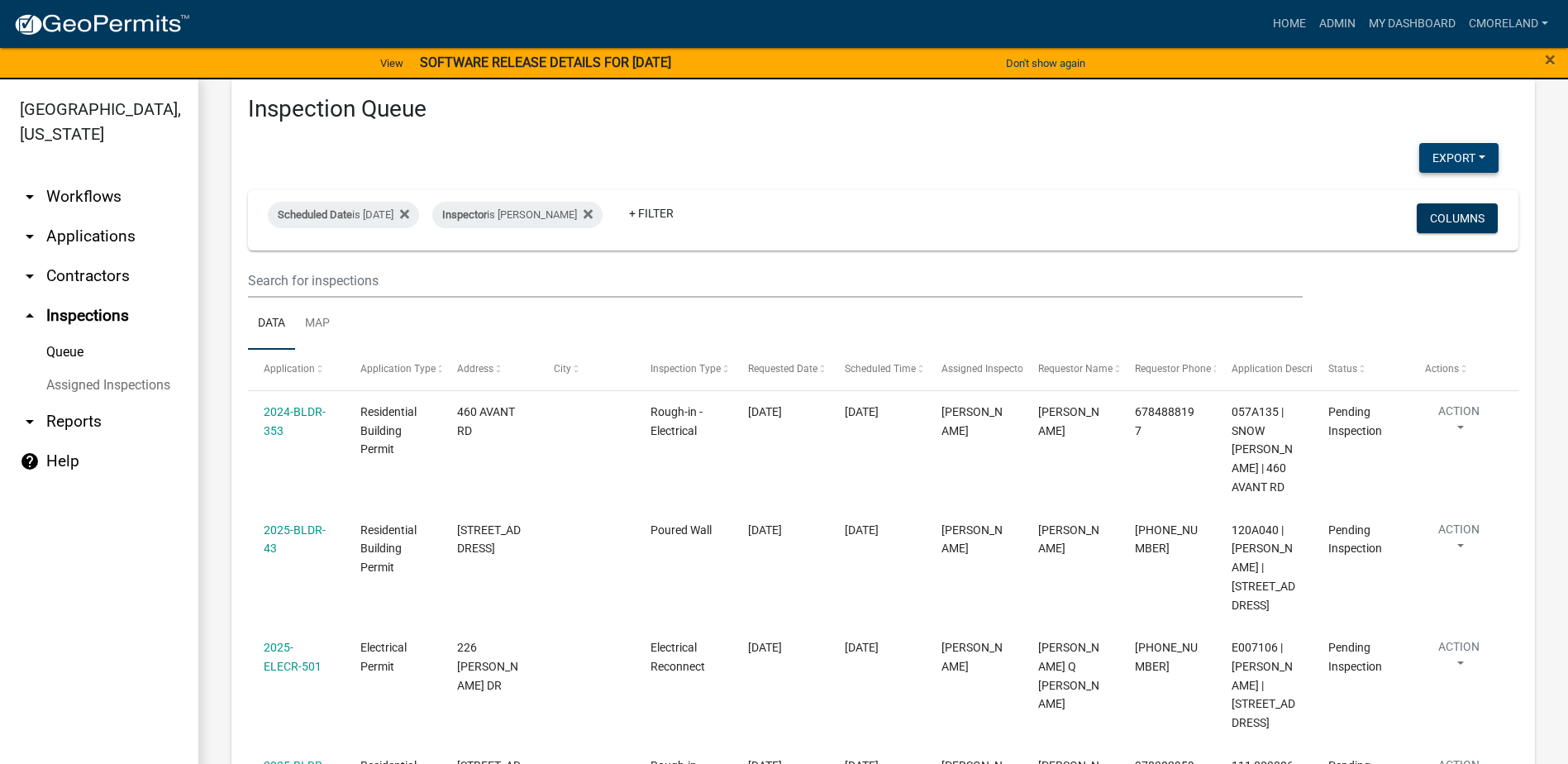
click at [1442, 160] on button "Export" at bounding box center [1459, 158] width 79 height 30
click at [1390, 205] on button "Excel Format (.xlsx)" at bounding box center [1421, 200] width 154 height 40
click at [933, 140] on div "Inspection Queue Export Excel Format (.xlsx) CSV Format (.csv) Scheduled Date i…" at bounding box center [883, 667] width 1304 height 1176
click at [593, 216] on icon at bounding box center [589, 215] width 9 height 13
select select "2: 50"
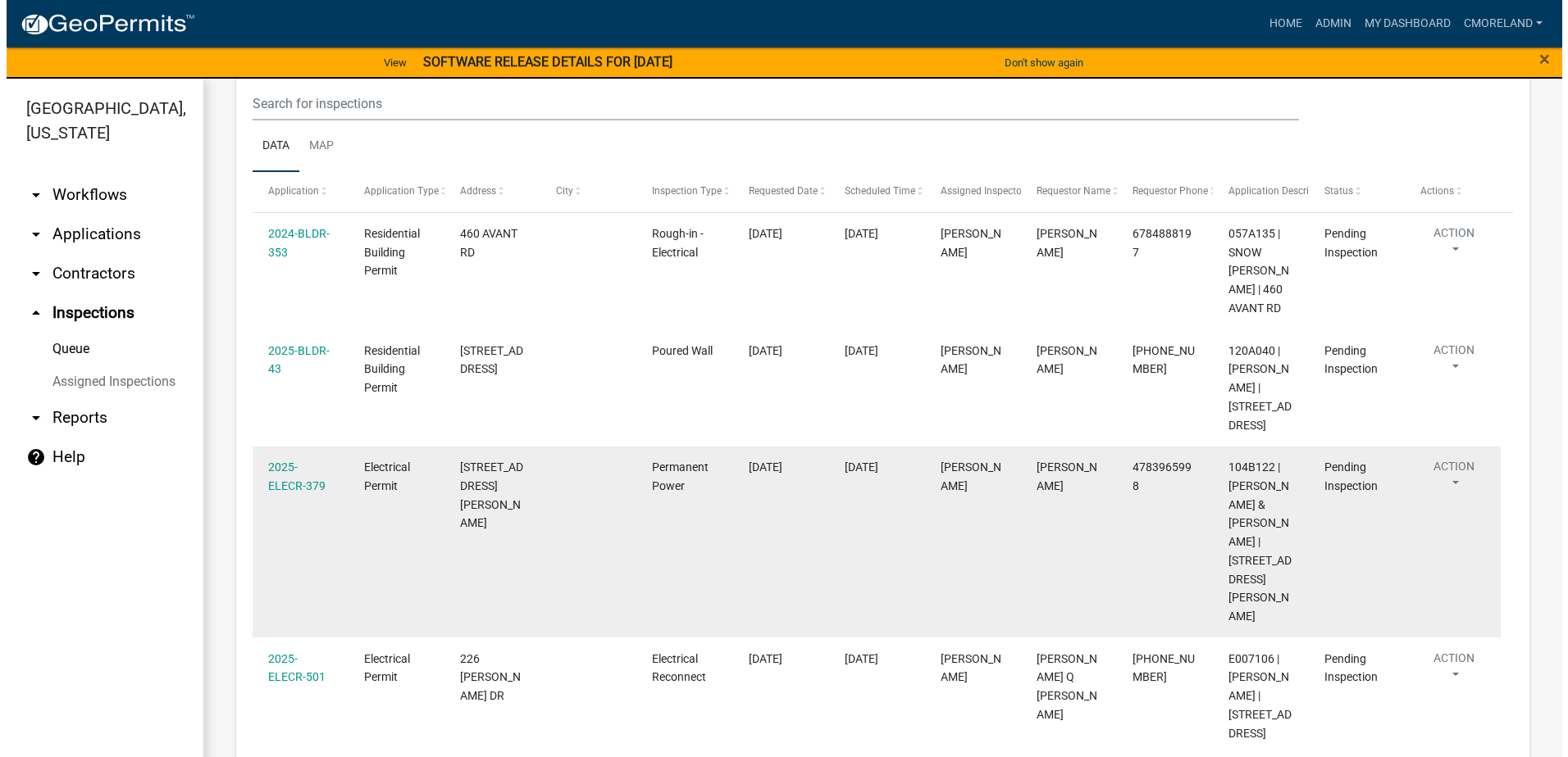
scroll to position [280, 0]
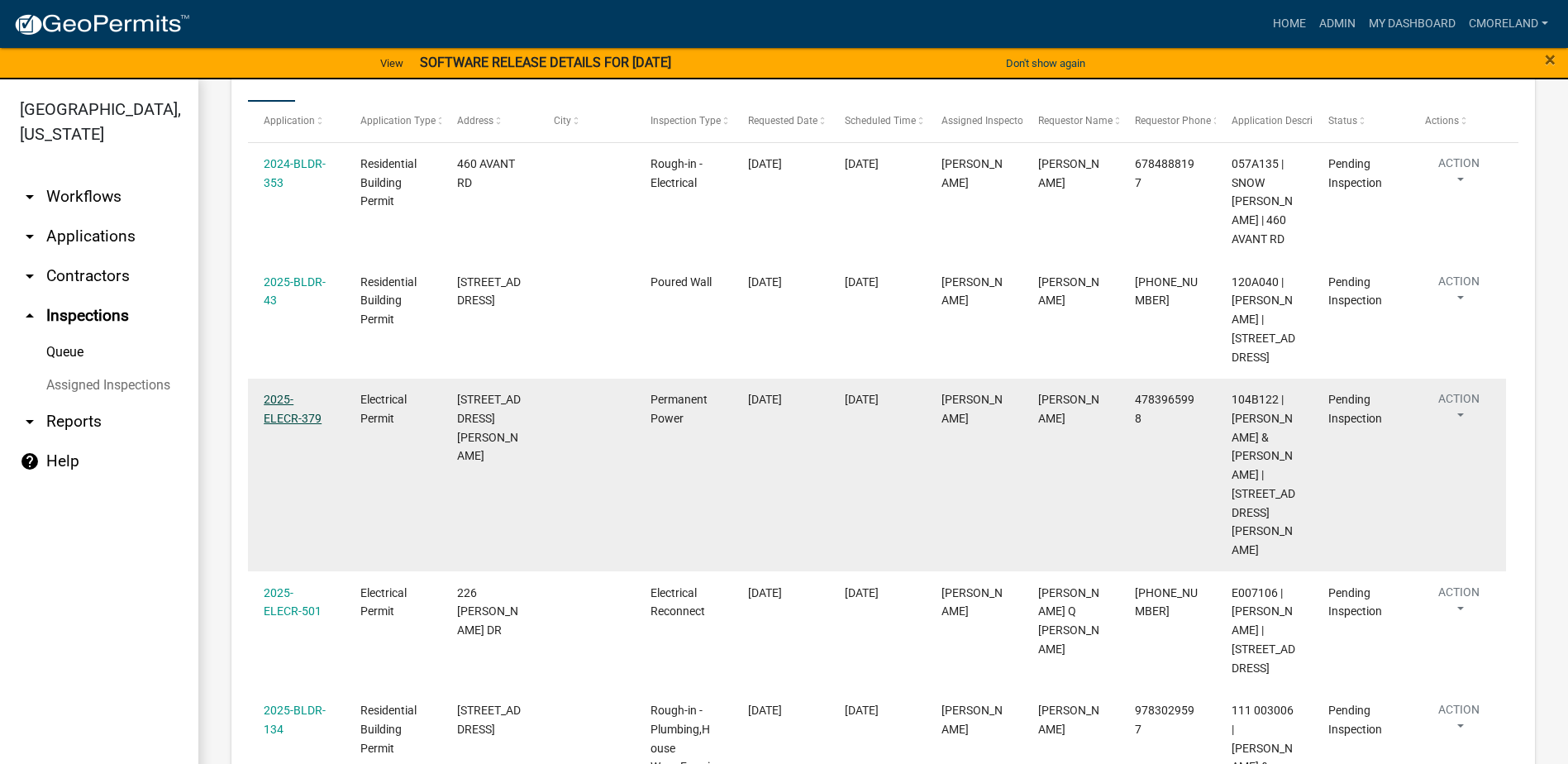
click at [292, 425] on link "2025-ELECR-379" at bounding box center [293, 409] width 58 height 32
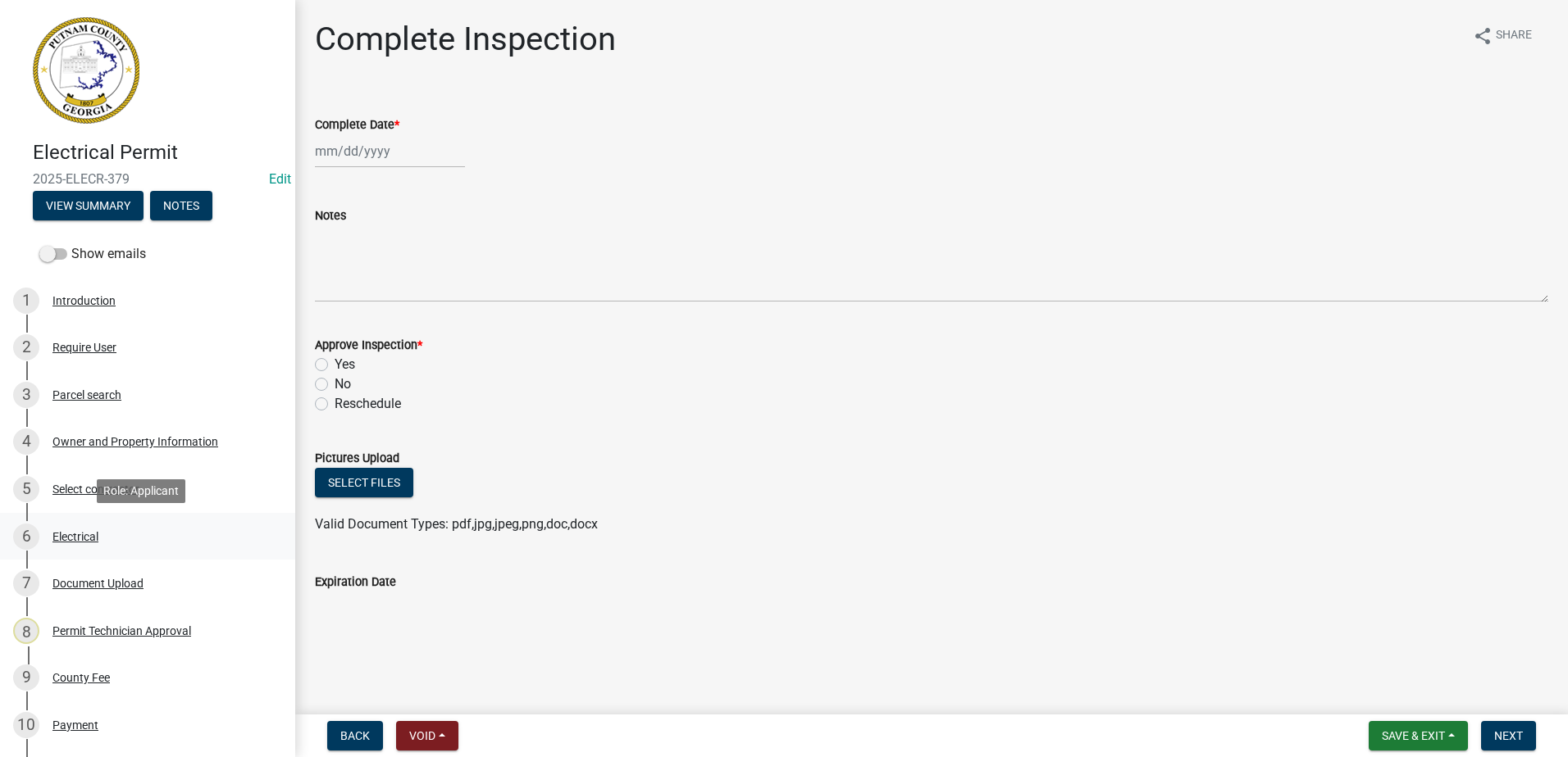
click at [82, 535] on div "Electrical" at bounding box center [75, 537] width 46 height 11
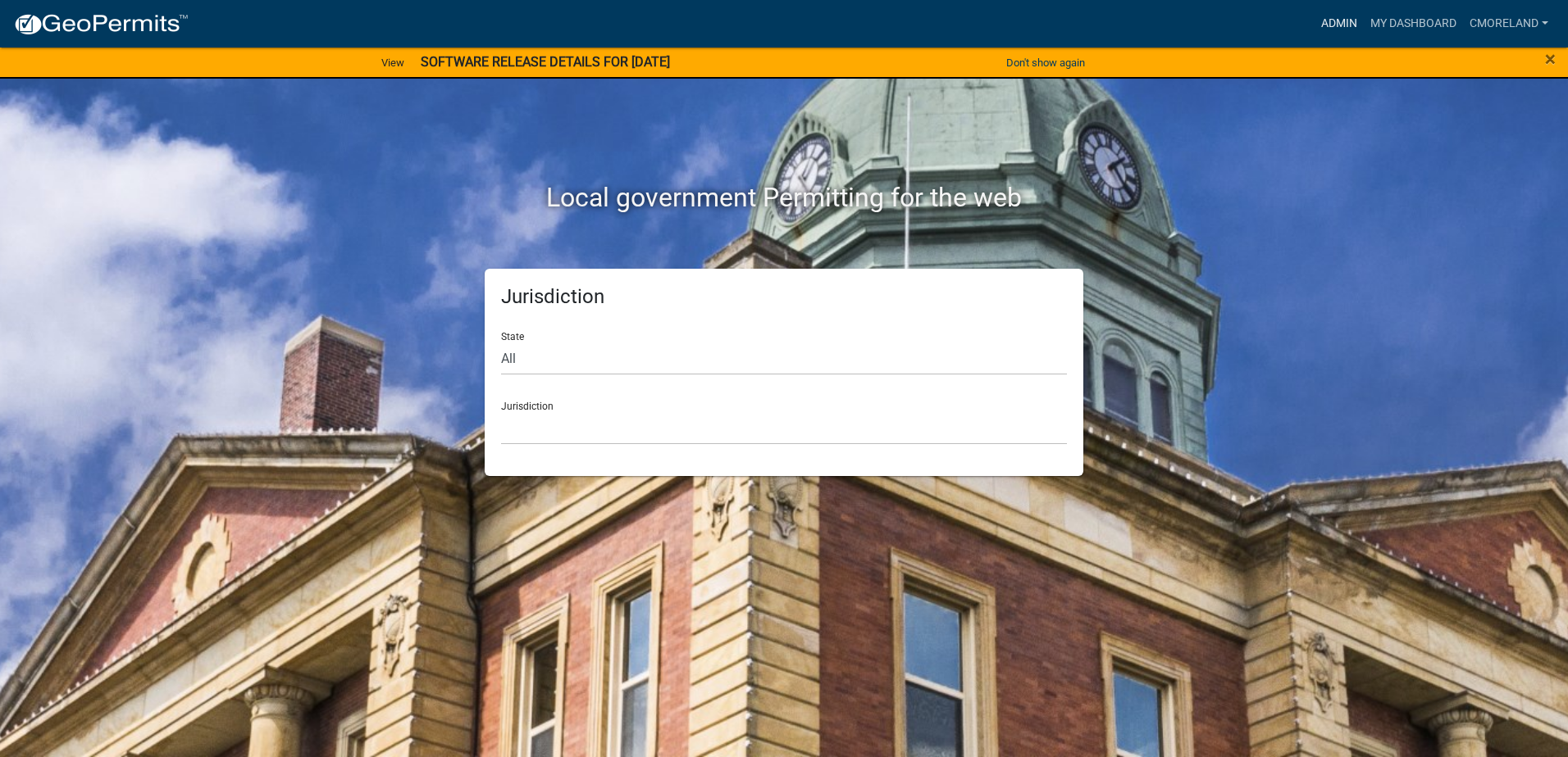
click at [1338, 20] on link "Admin" at bounding box center [1339, 23] width 49 height 31
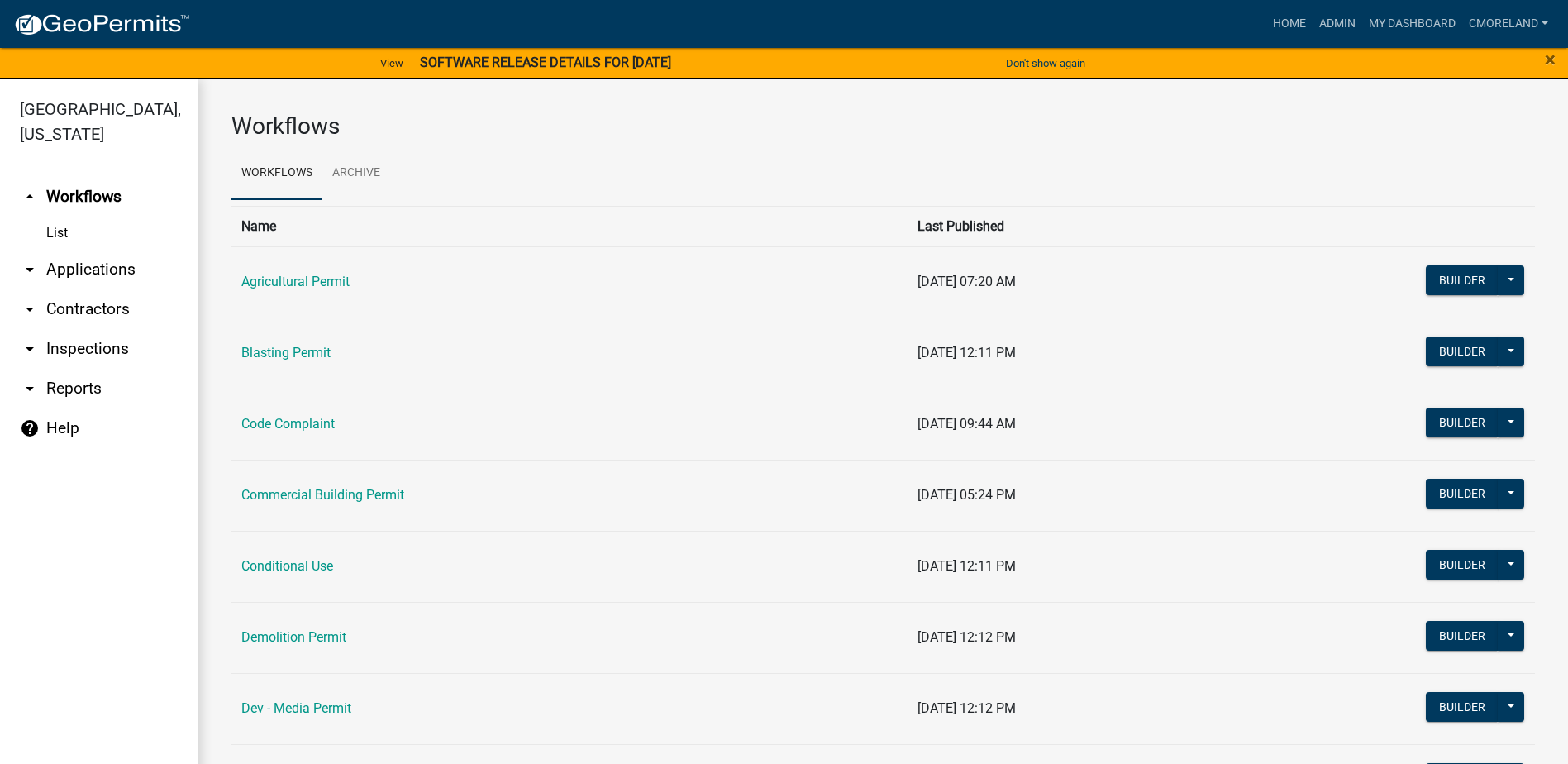
click at [115, 346] on link "arrow_drop_down Inspections" at bounding box center [99, 349] width 198 height 40
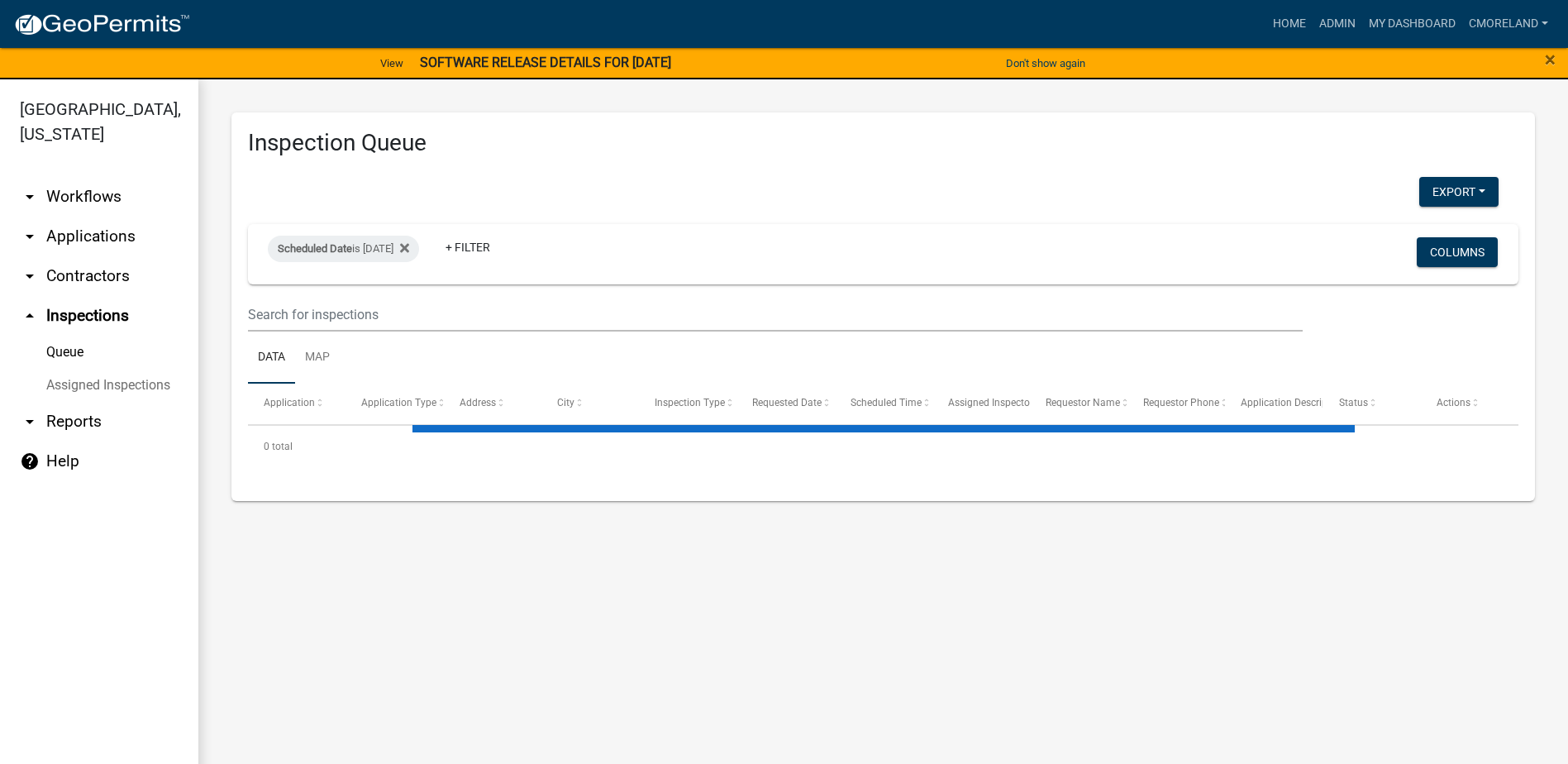
select select "2: 50"
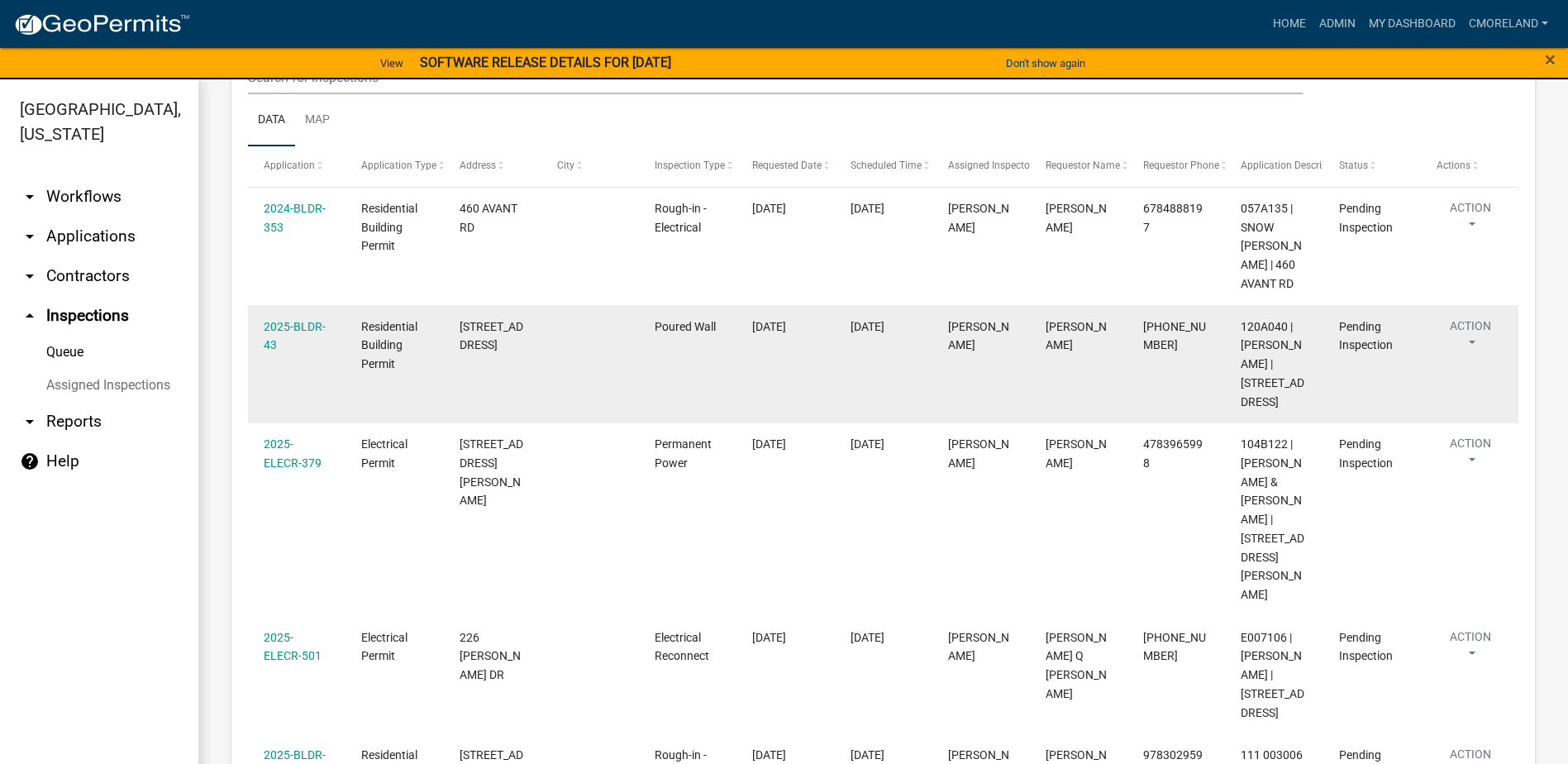
scroll to position [248, 0]
